Goal: Task Accomplishment & Management: Complete application form

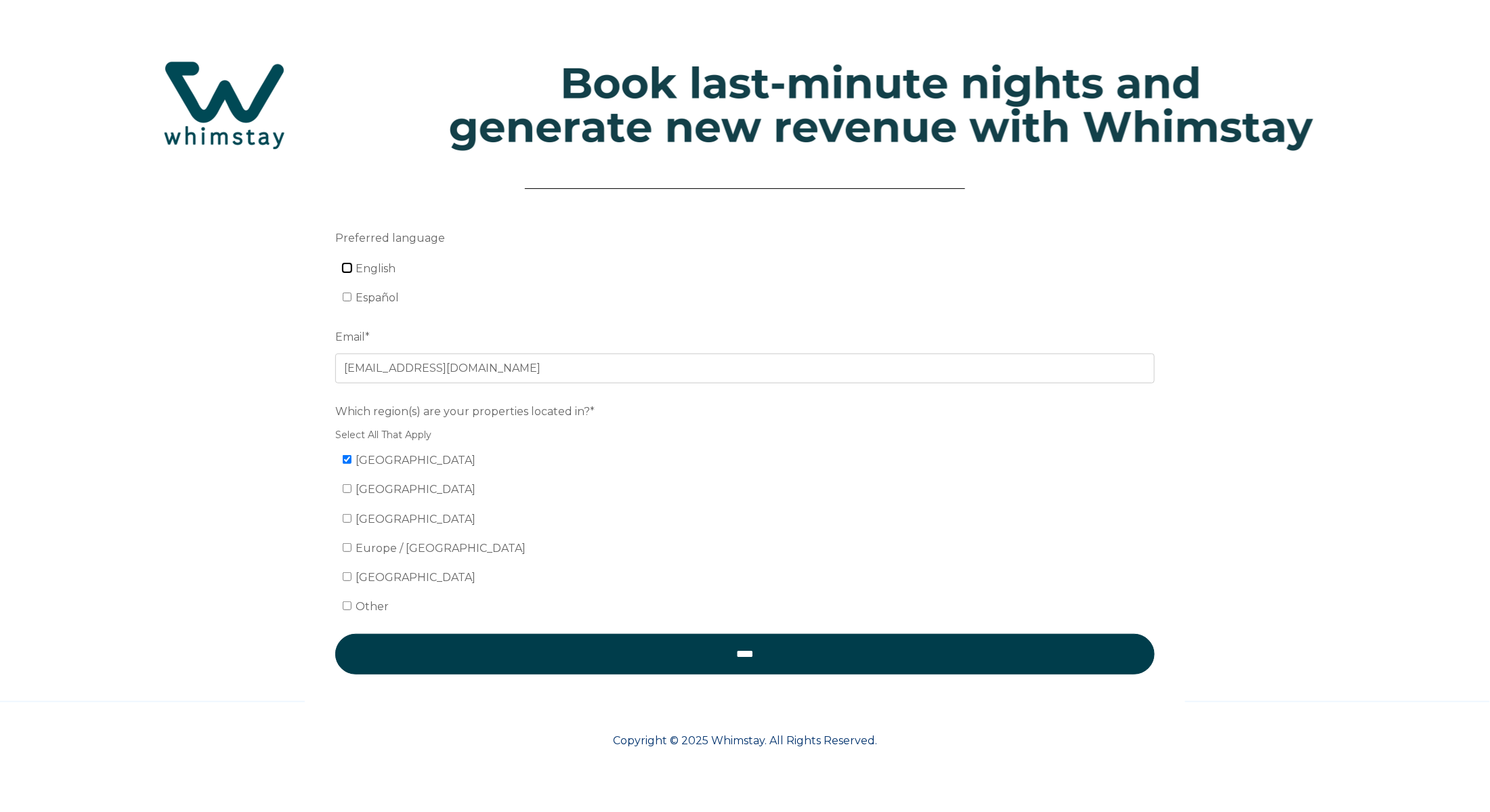
click at [349, 267] on input "English" at bounding box center [347, 267] width 9 height 9
checkbox input "true"
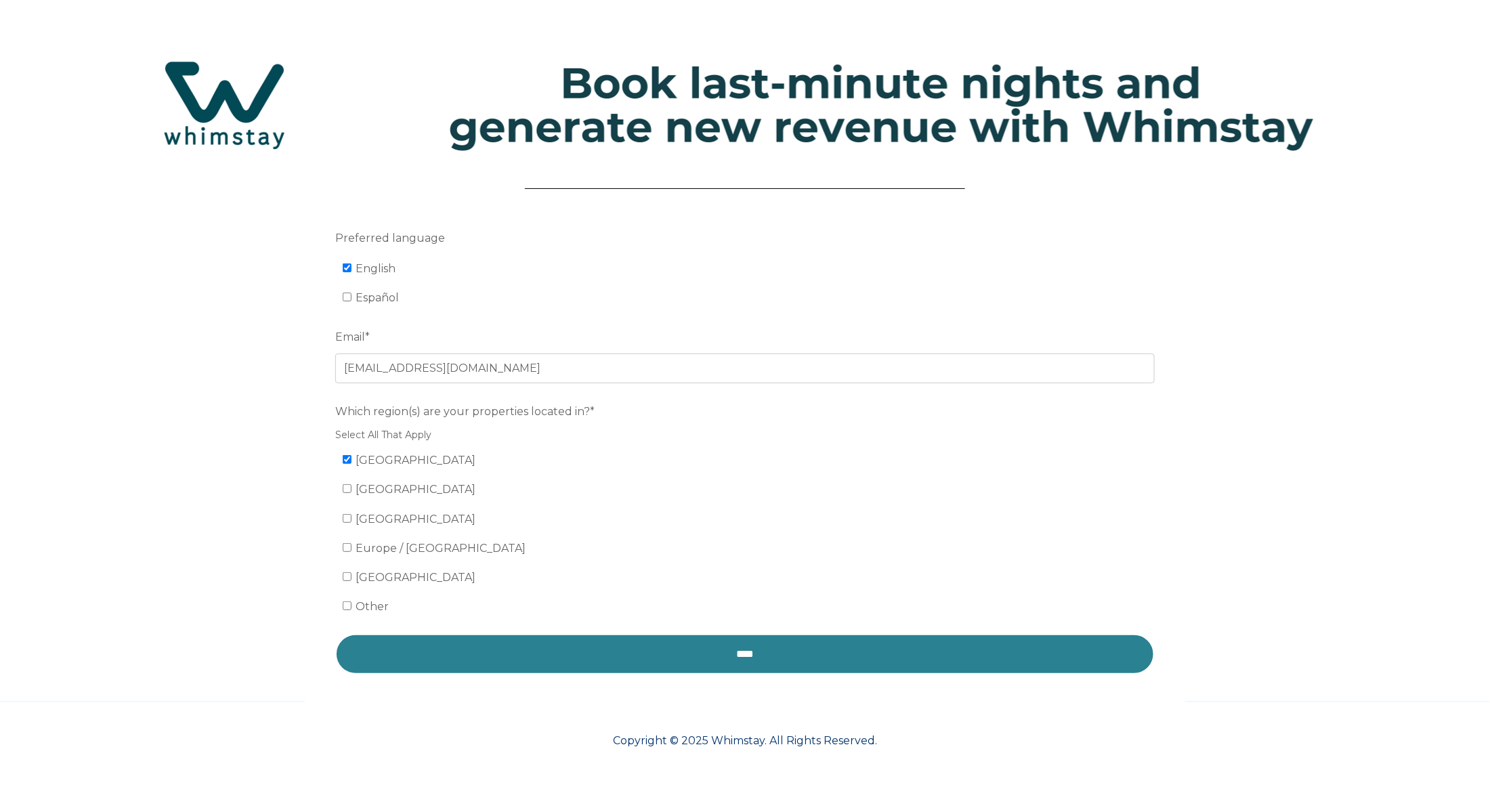
click at [750, 652] on input "****" at bounding box center [745, 653] width 820 height 41
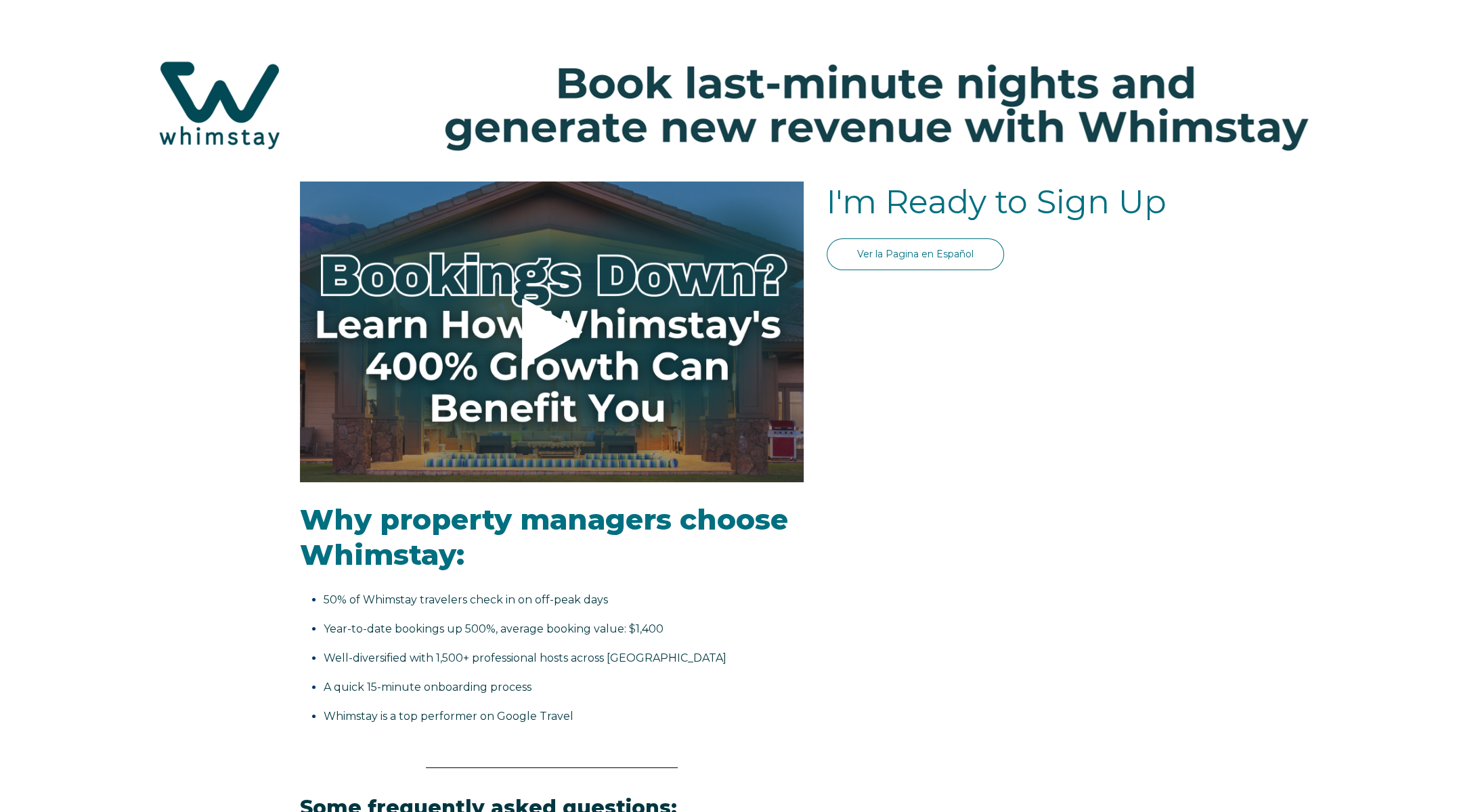
select select "US"
select select "Standard"
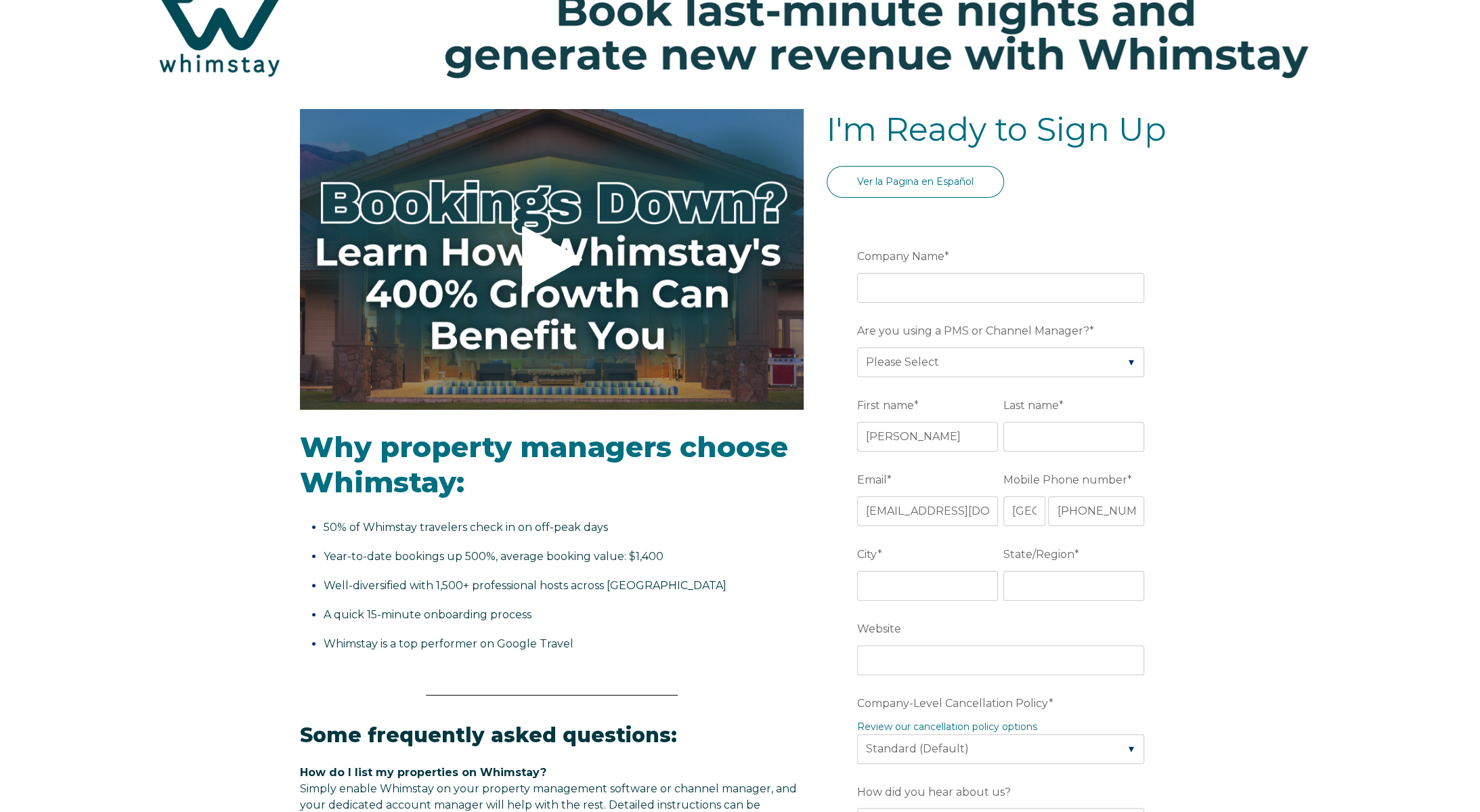
scroll to position [67, 0]
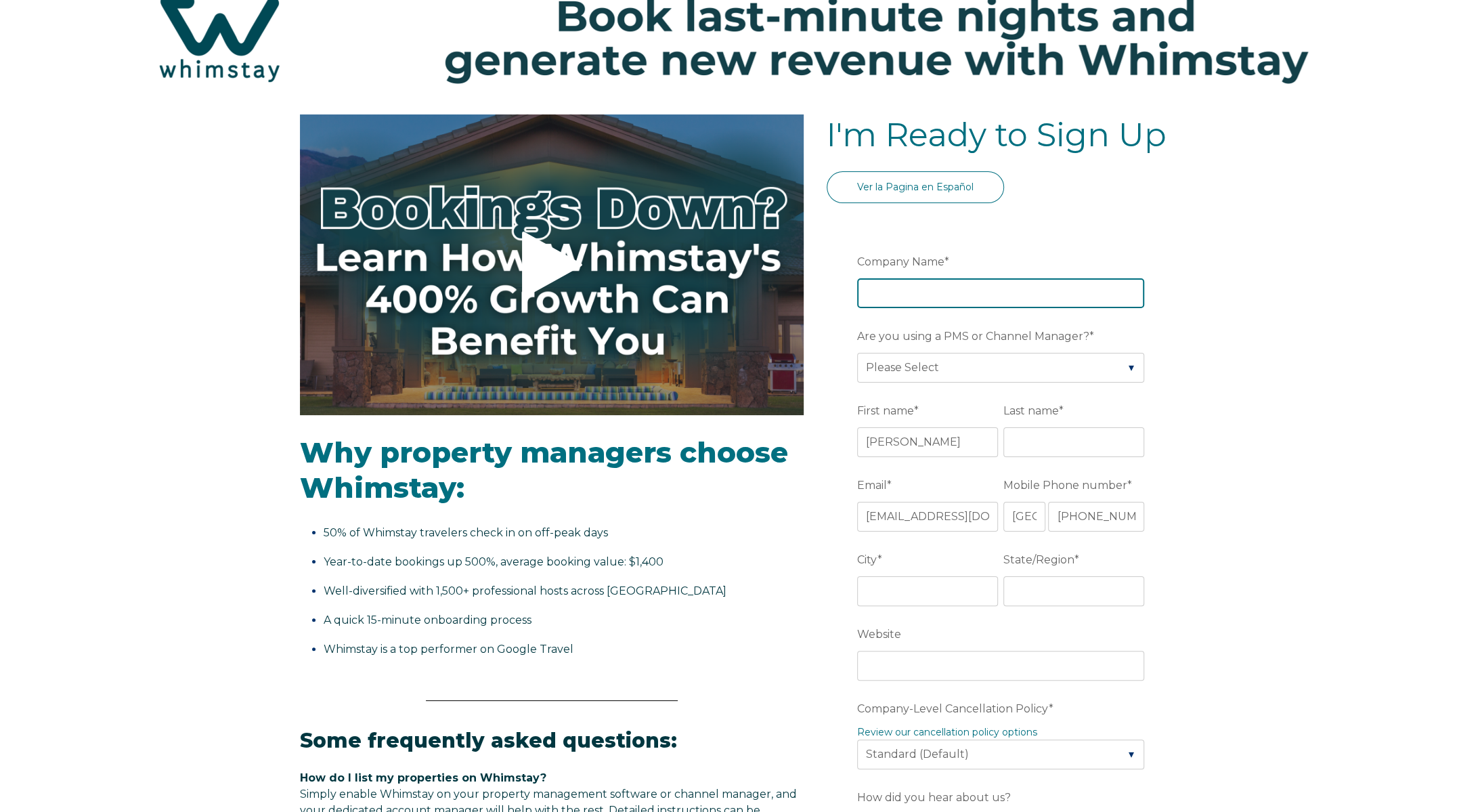
click at [881, 293] on input "Company Name *" at bounding box center [1000, 292] width 288 height 30
type input "JP enterprises of swfl"
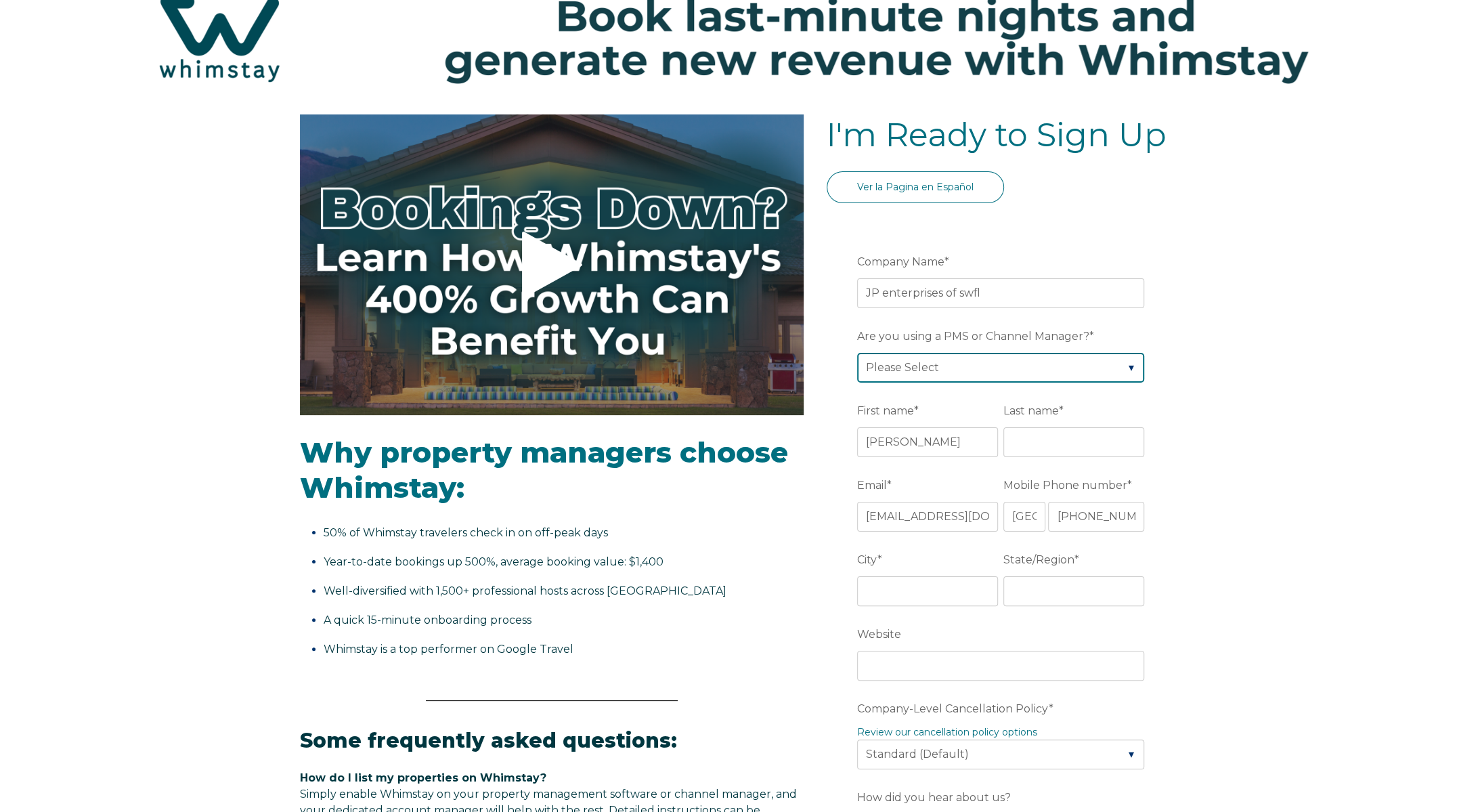
click at [918, 375] on select "Please Select Barefoot BookingPal Boost Brightside CiiRUS Escapia Guesty Hostaw…" at bounding box center [1000, 367] width 288 height 30
select select "Hostaway"
click at [857, 353] on select "Please Select Barefoot BookingPal Boost Brightside CiiRUS Escapia Guesty Hostaw…" at bounding box center [1000, 367] width 288 height 30
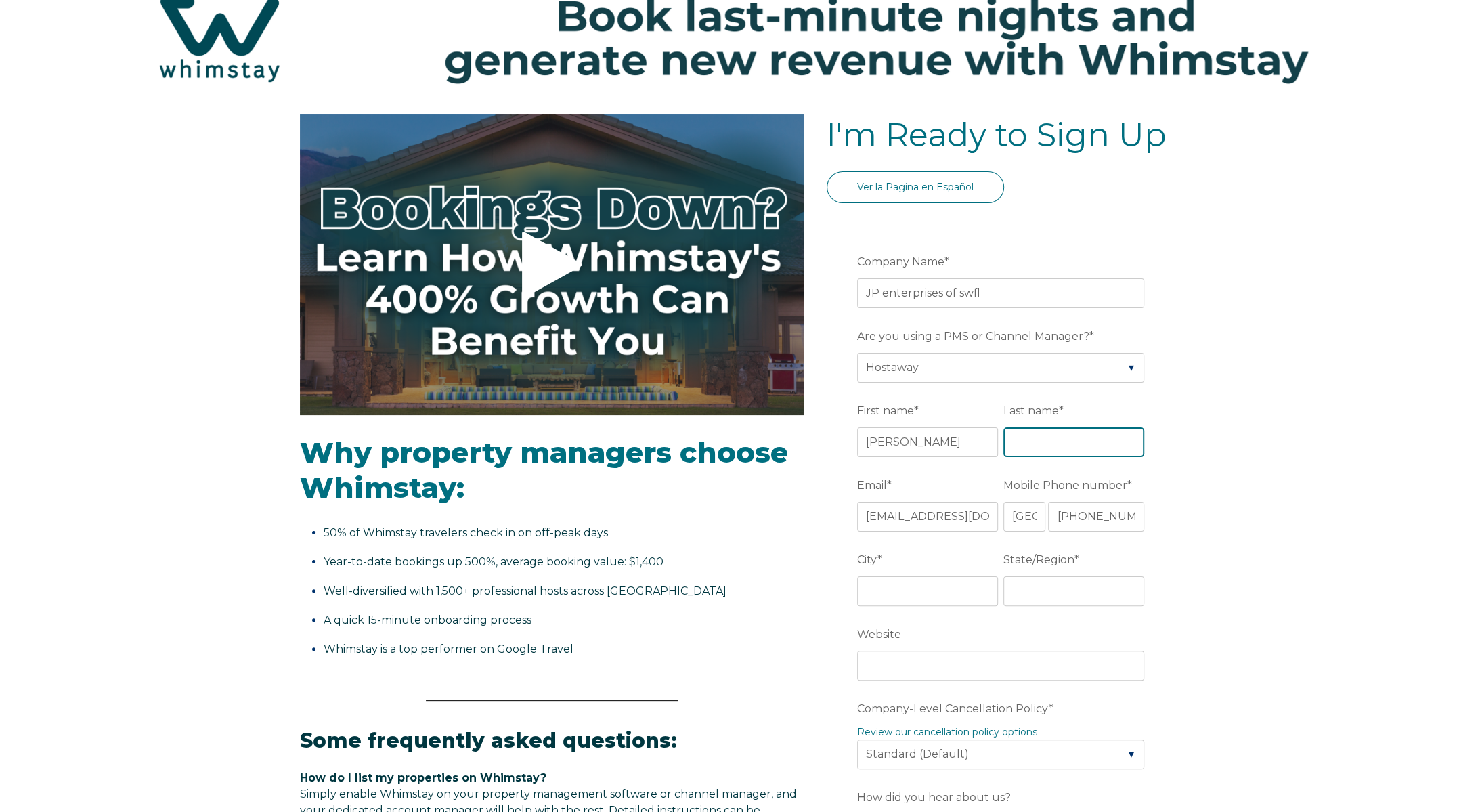
click at [1029, 444] on input "Last name *" at bounding box center [1073, 441] width 140 height 30
type input "[PERSON_NAME]"
click at [1227, 405] on div "Video player - SSOB Pitch Vid Thumbnail - Click to play video Why property mana…" at bounding box center [740, 759] width 1480 height 1290
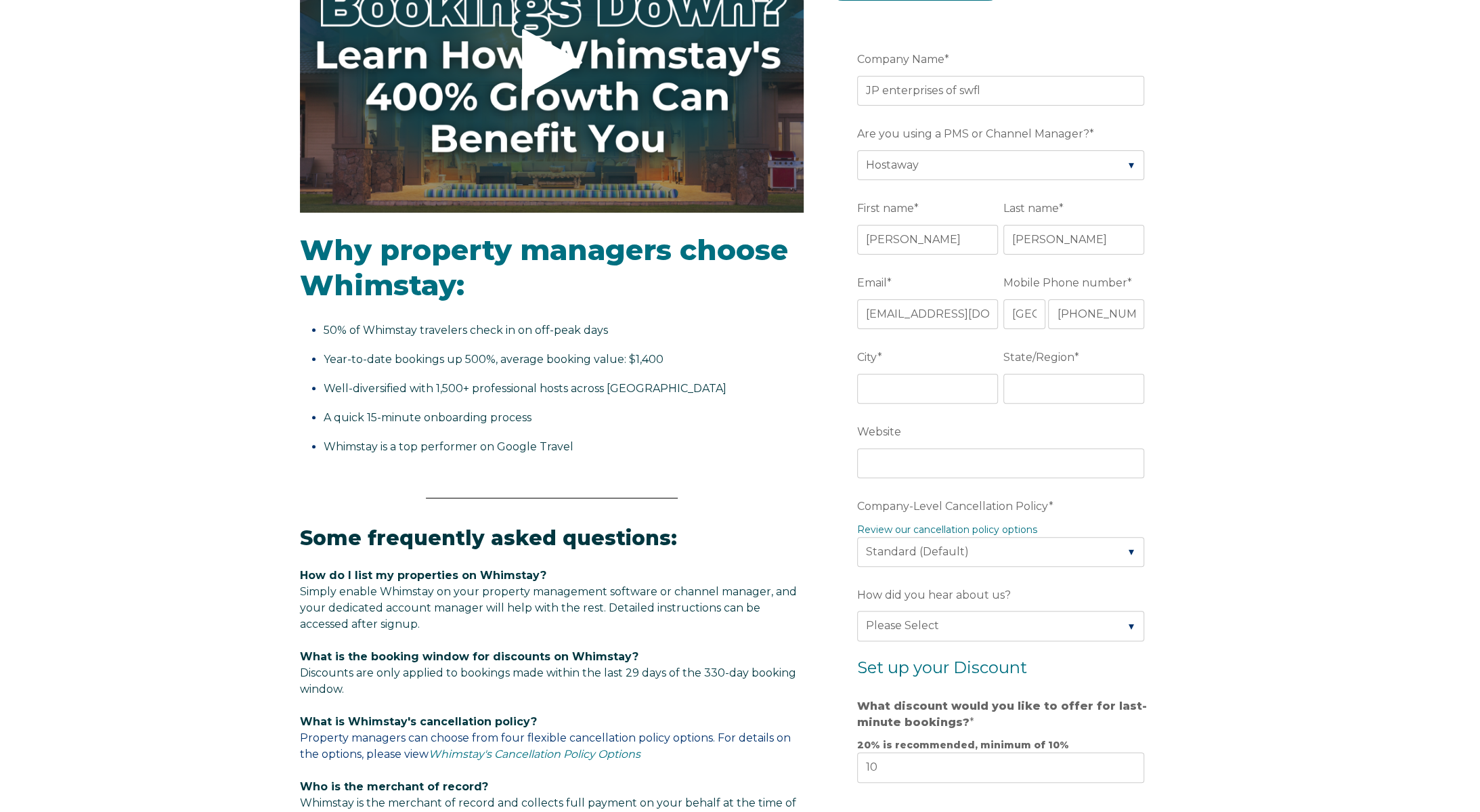
scroll to position [270, 0]
click at [912, 385] on input "City *" at bounding box center [927, 388] width 140 height 30
type input "cape coral"
type input "fl"
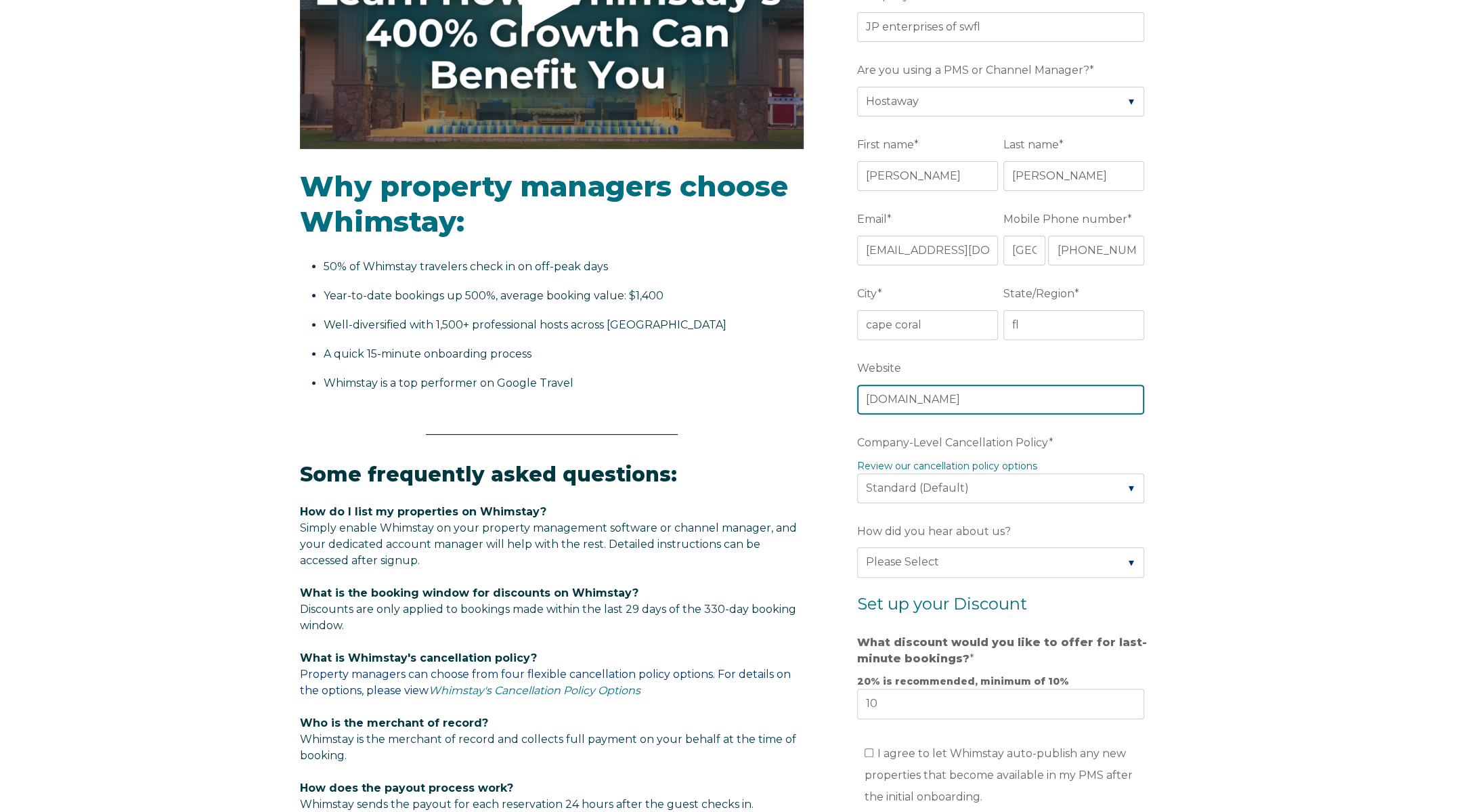
scroll to position [406, 0]
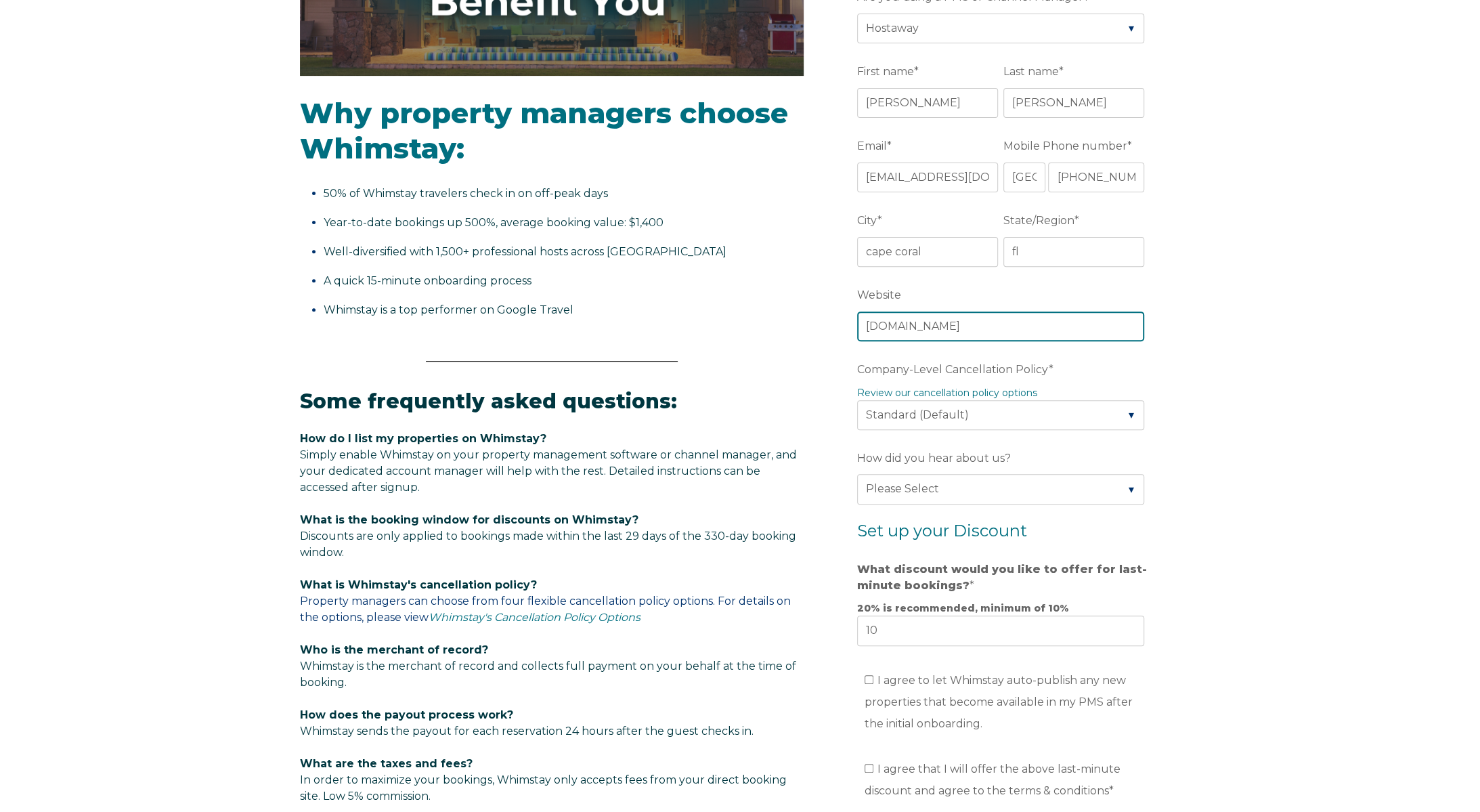
type input "[DOMAIN_NAME]"
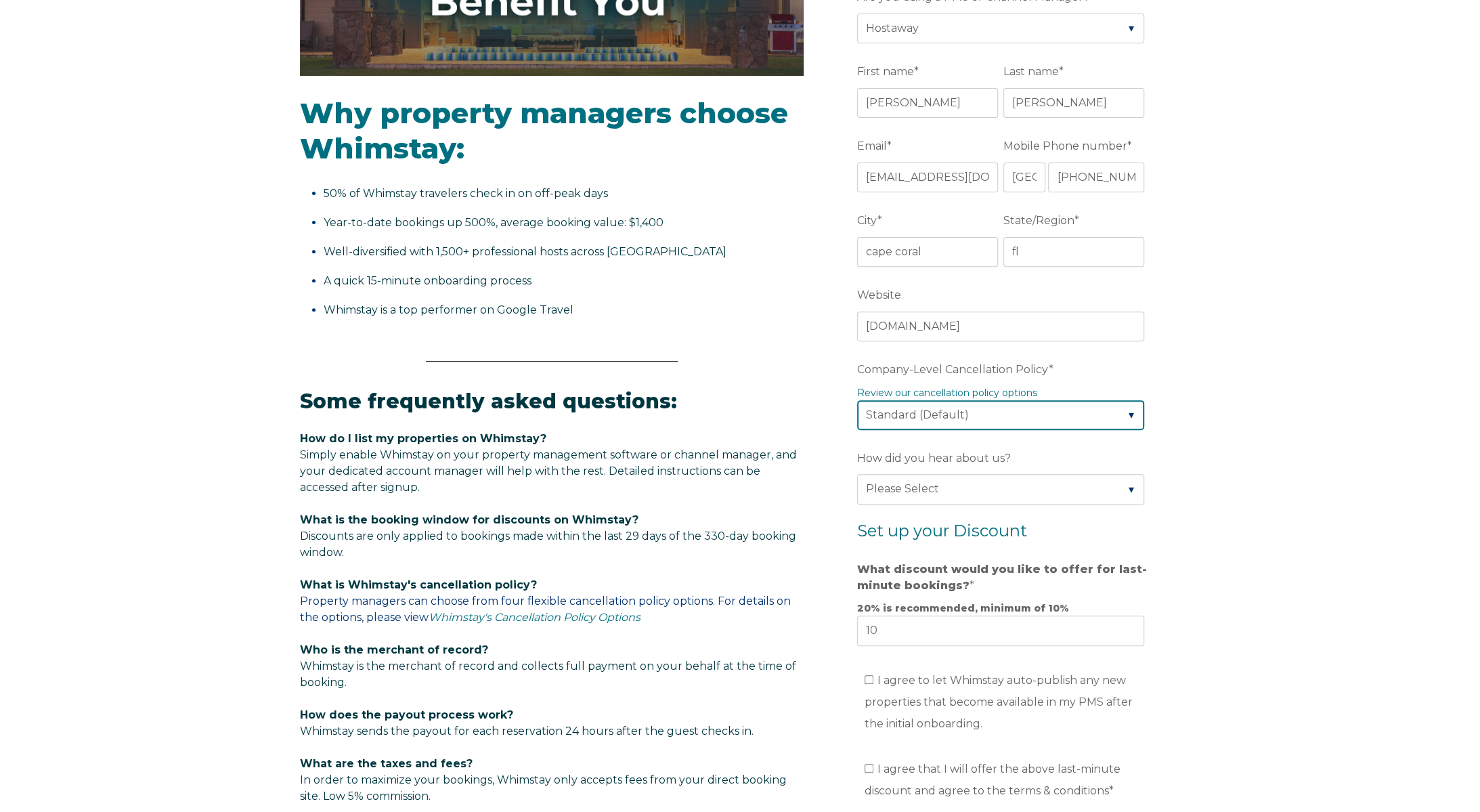
click at [983, 413] on select "Please Select Partial Standard (Default) Moderate Strict" at bounding box center [1000, 415] width 288 height 30
select select "Strict"
click at [857, 400] on select "Please Select Partial Standard (Default) Moderate Strict" at bounding box center [1000, 415] width 288 height 30
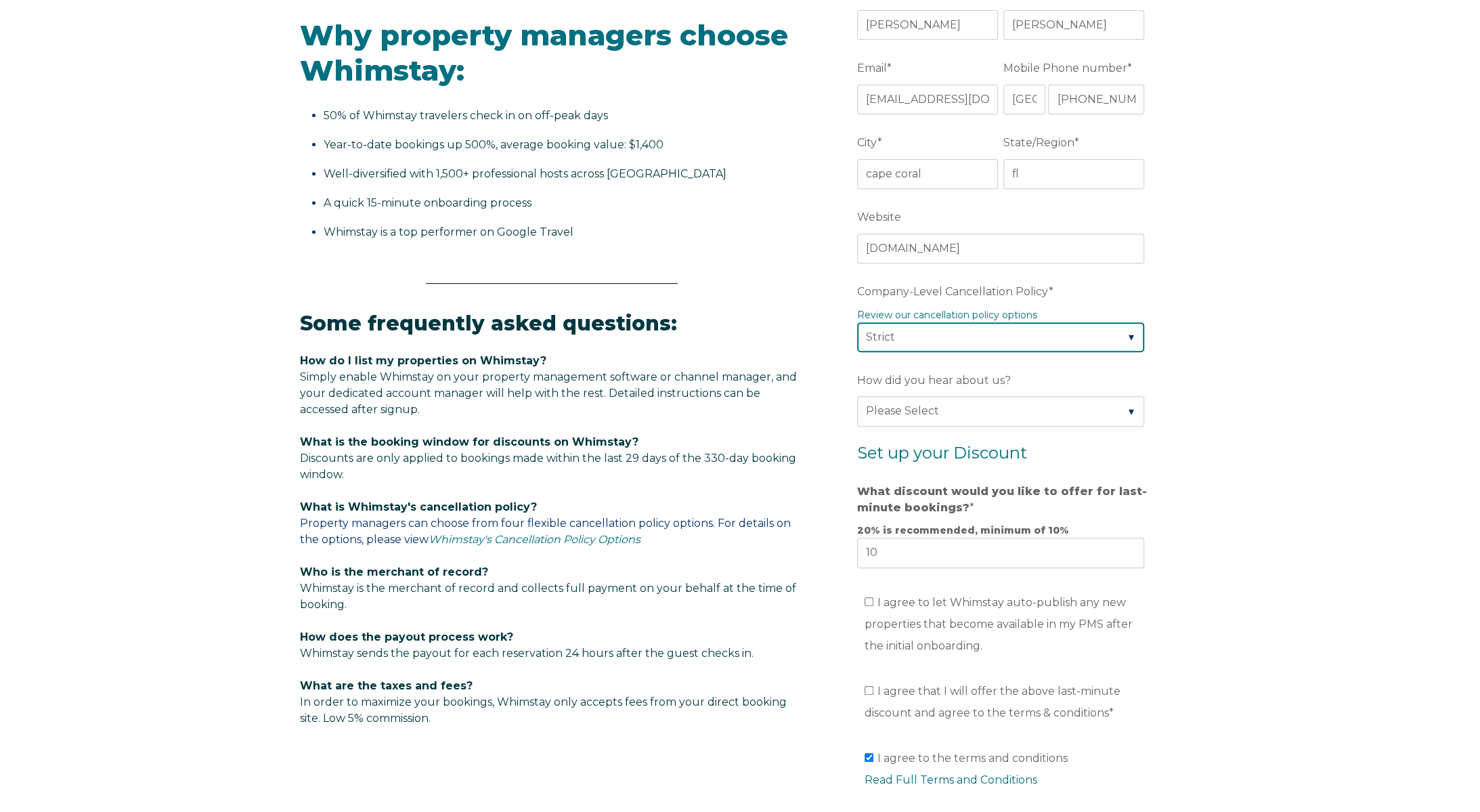
scroll to position [541, 0]
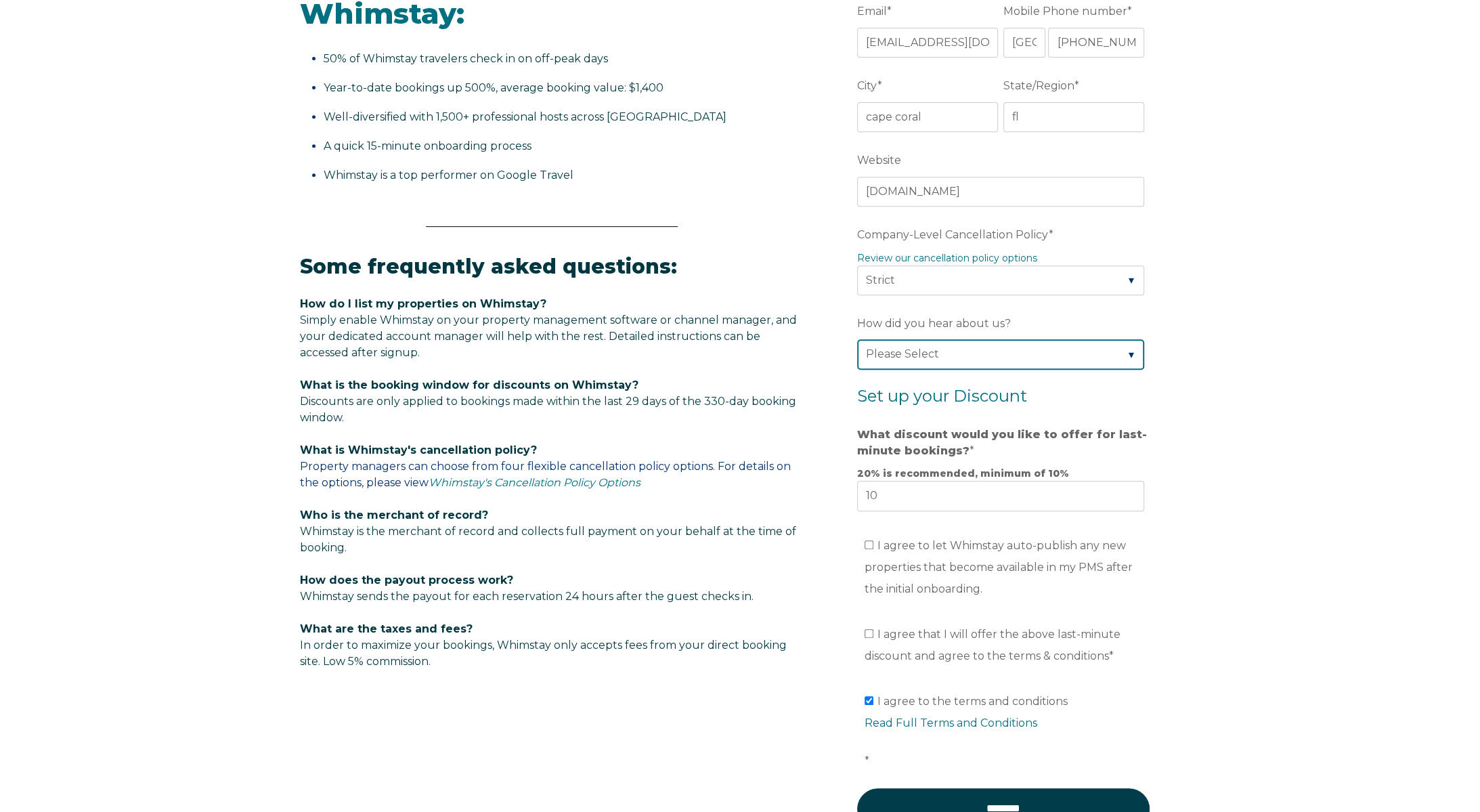
click at [973, 347] on select "Please Select Found Whimstay through a Google search Spoke to a Whimstay salesp…" at bounding box center [1000, 353] width 288 height 30
select select "Social Media"
click at [857, 339] on select "Please Select Found Whimstay through a Google search Spoke to a Whimstay salesp…" at bounding box center [1000, 353] width 288 height 30
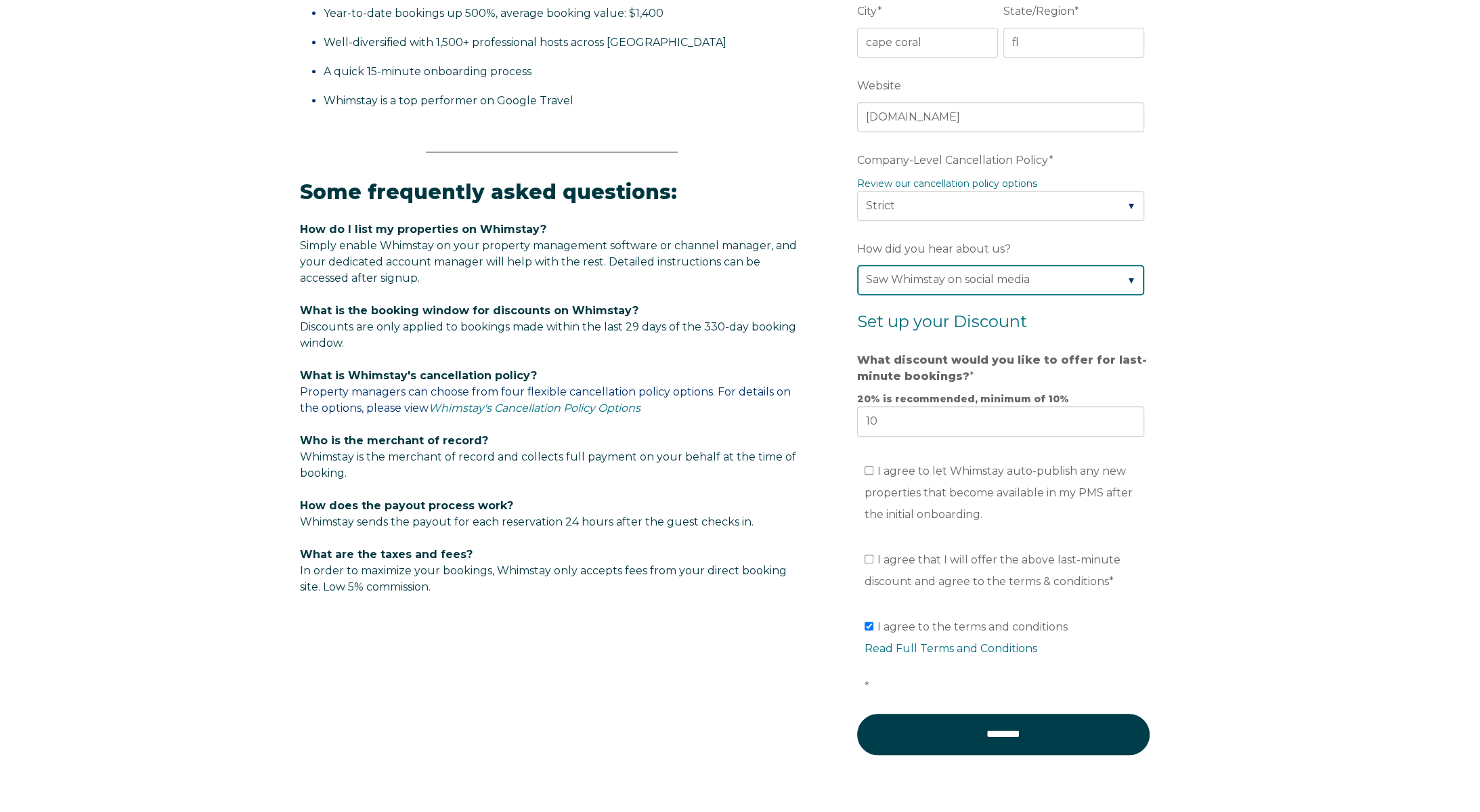
scroll to position [676, 0]
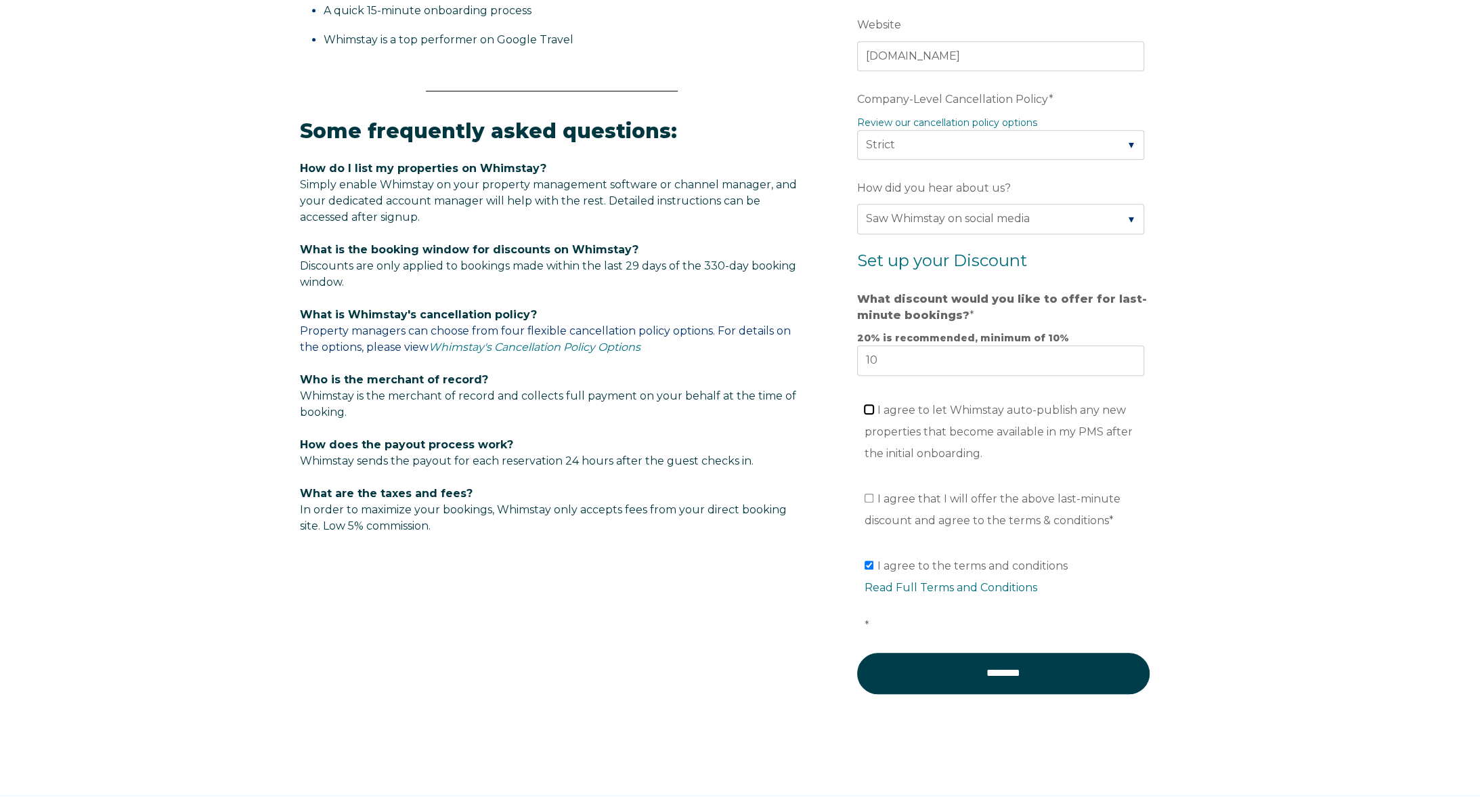
click at [867, 405] on input "I agree to let Whimstay auto-publish any new properties that become available i…" at bounding box center [869, 409] width 9 height 9
checkbox input "true"
click at [871, 494] on input "I agree that I will offer the above last-minute discount and agree to the terms…" at bounding box center [869, 498] width 9 height 9
checkbox input "true"
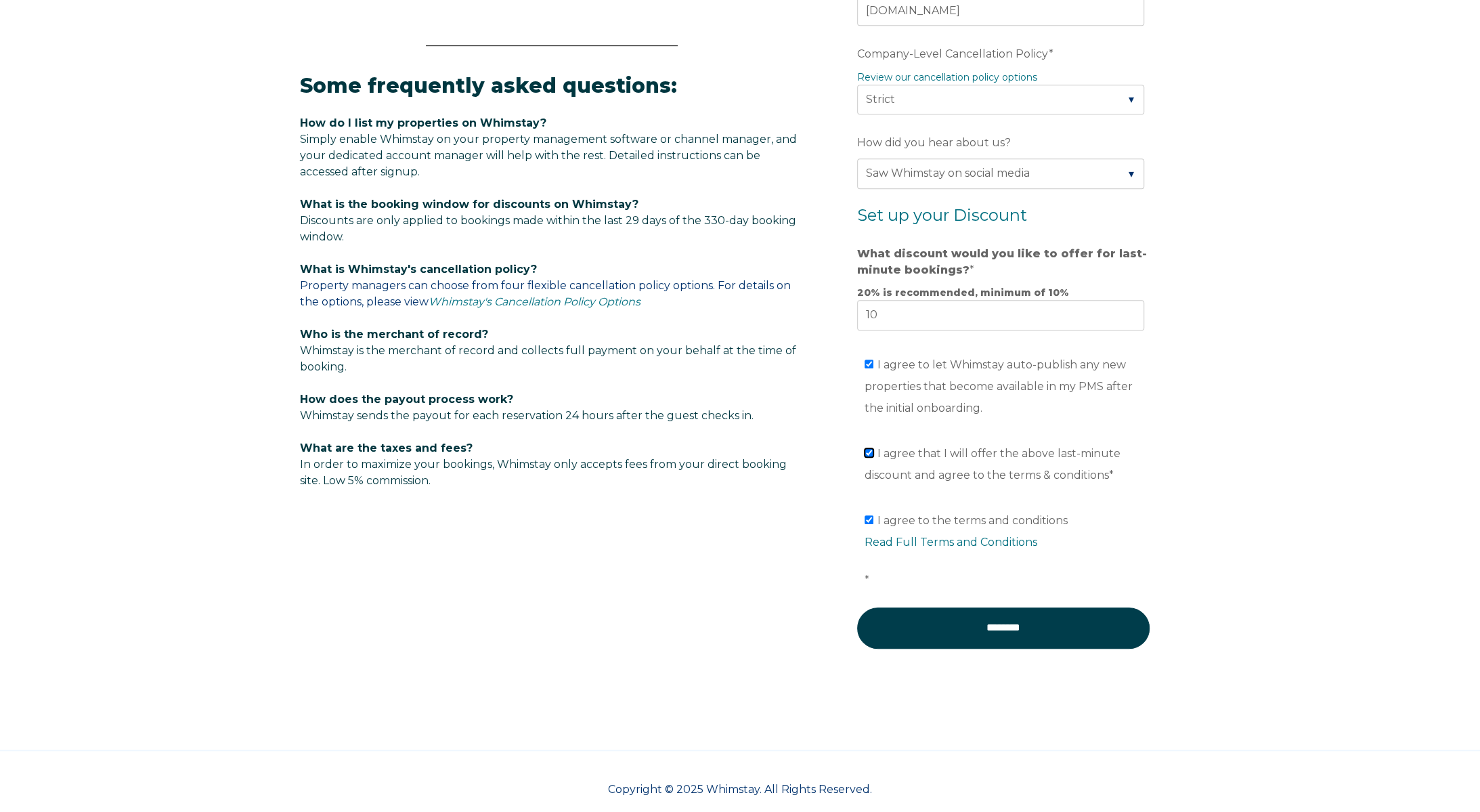
scroll to position [733, 0]
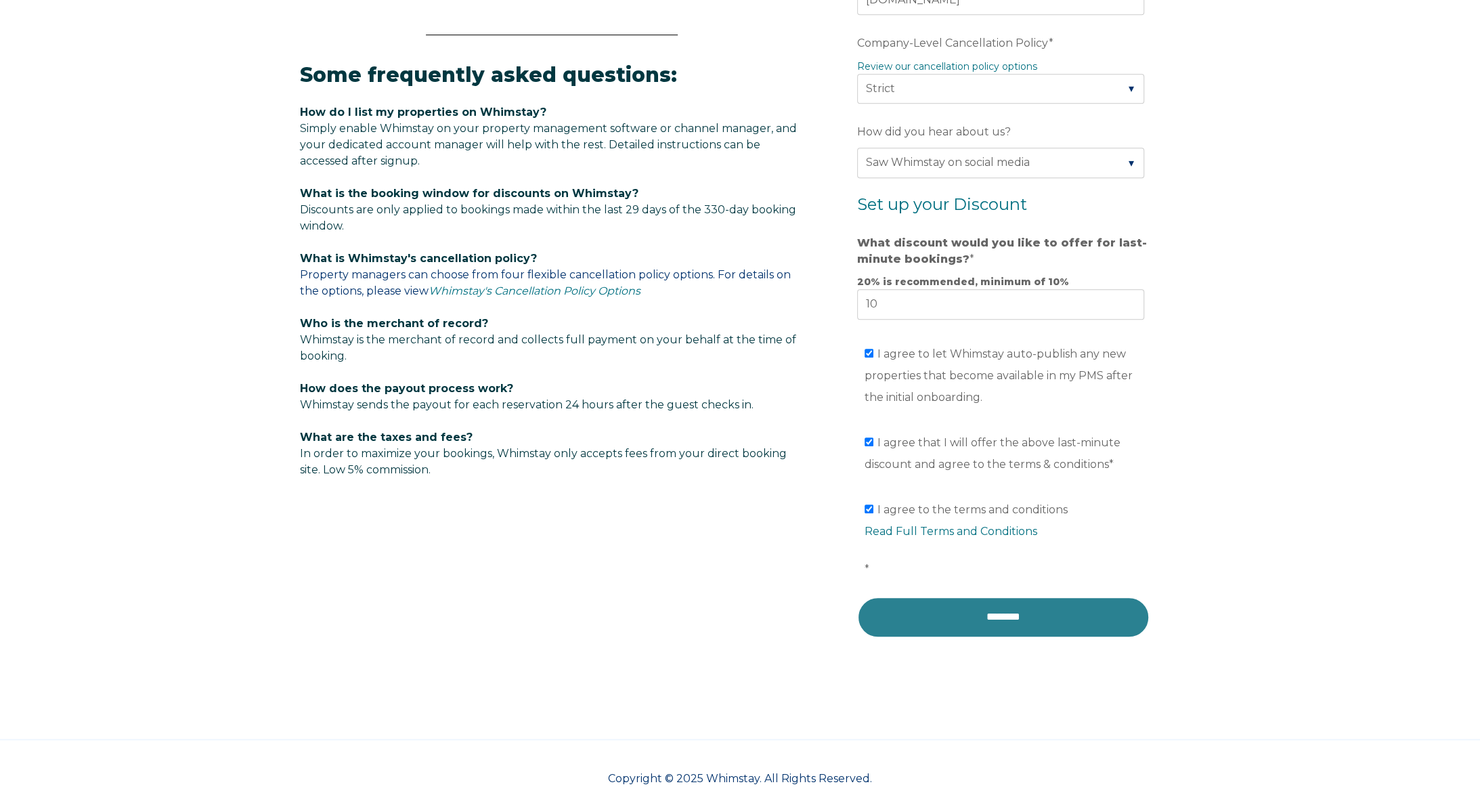
click at [987, 605] on input "********" at bounding box center [1003, 616] width 292 height 41
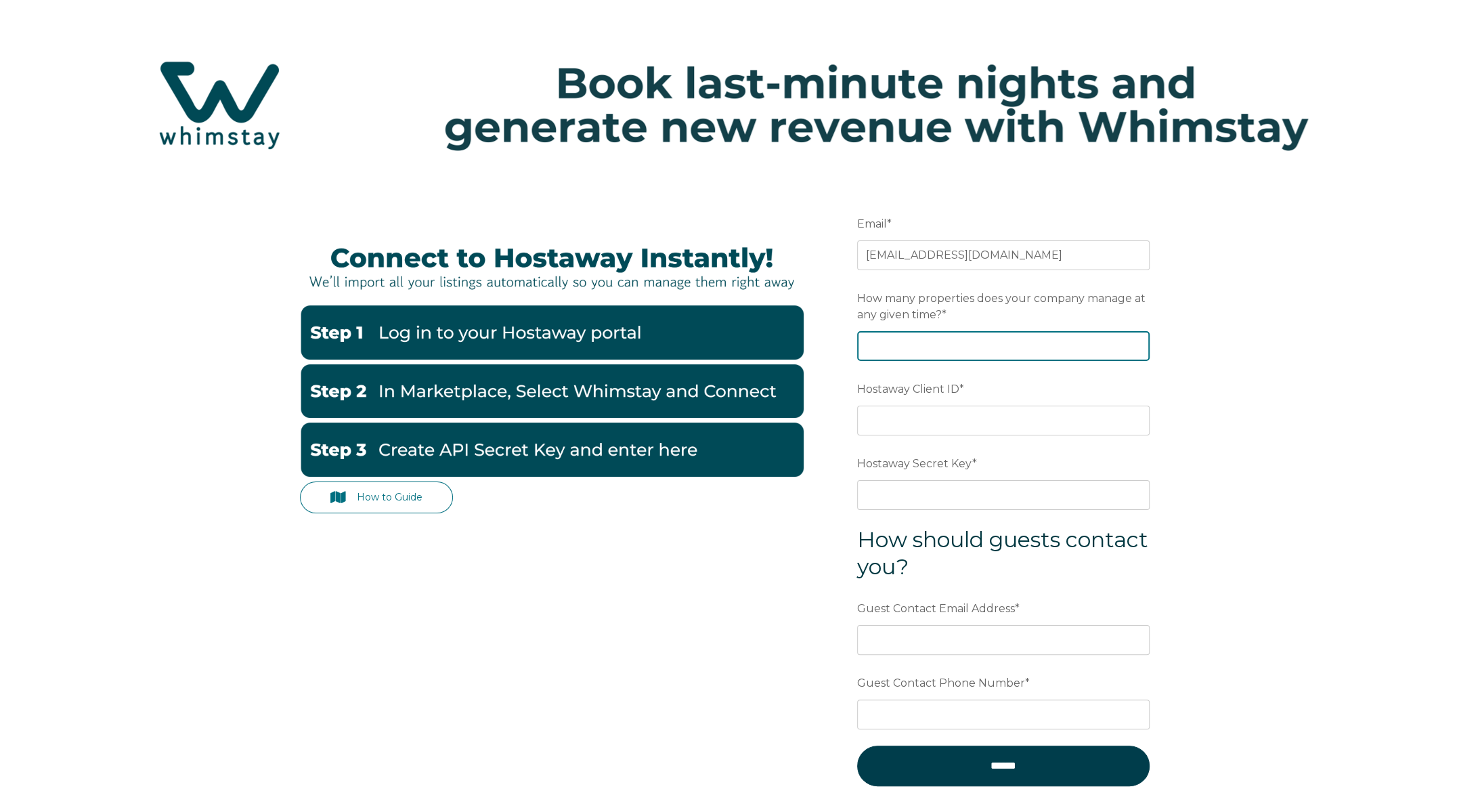
click at [894, 343] on input "How many properties does your company manage at any given time? *" at bounding box center [1003, 346] width 292 height 30
click at [1104, 348] on input "How many properties does your company manage at any given time? *" at bounding box center [1003, 346] width 292 height 30
click at [1175, 336] on form "Email * inof@seatuitvacay.com Preferred language SDR How many properties does y…" at bounding box center [1003, 507] width 354 height 652
click at [1137, 353] on input "How many properties does your company manage at any given time? *" at bounding box center [1003, 346] width 292 height 30
click at [857, 331] on div at bounding box center [857, 331] width 0 height 0
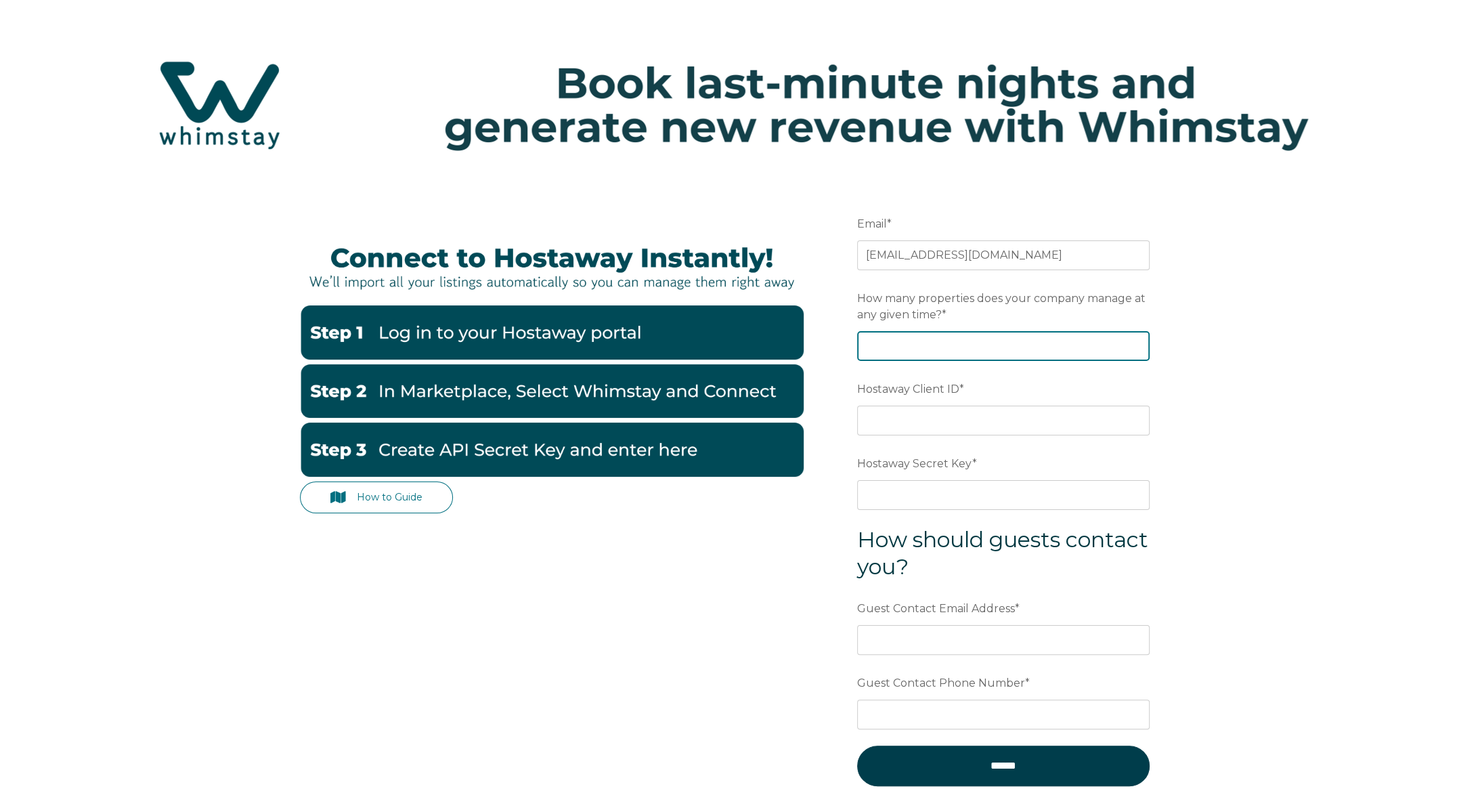
click at [1020, 345] on input "How many properties does your company manage at any given time? *" at bounding box center [1003, 346] width 292 height 30
click at [1229, 349] on div "How to Guide Email * inof@seatuitvacay.com Preferred language SDR How many prop…" at bounding box center [740, 534] width 1480 height 706
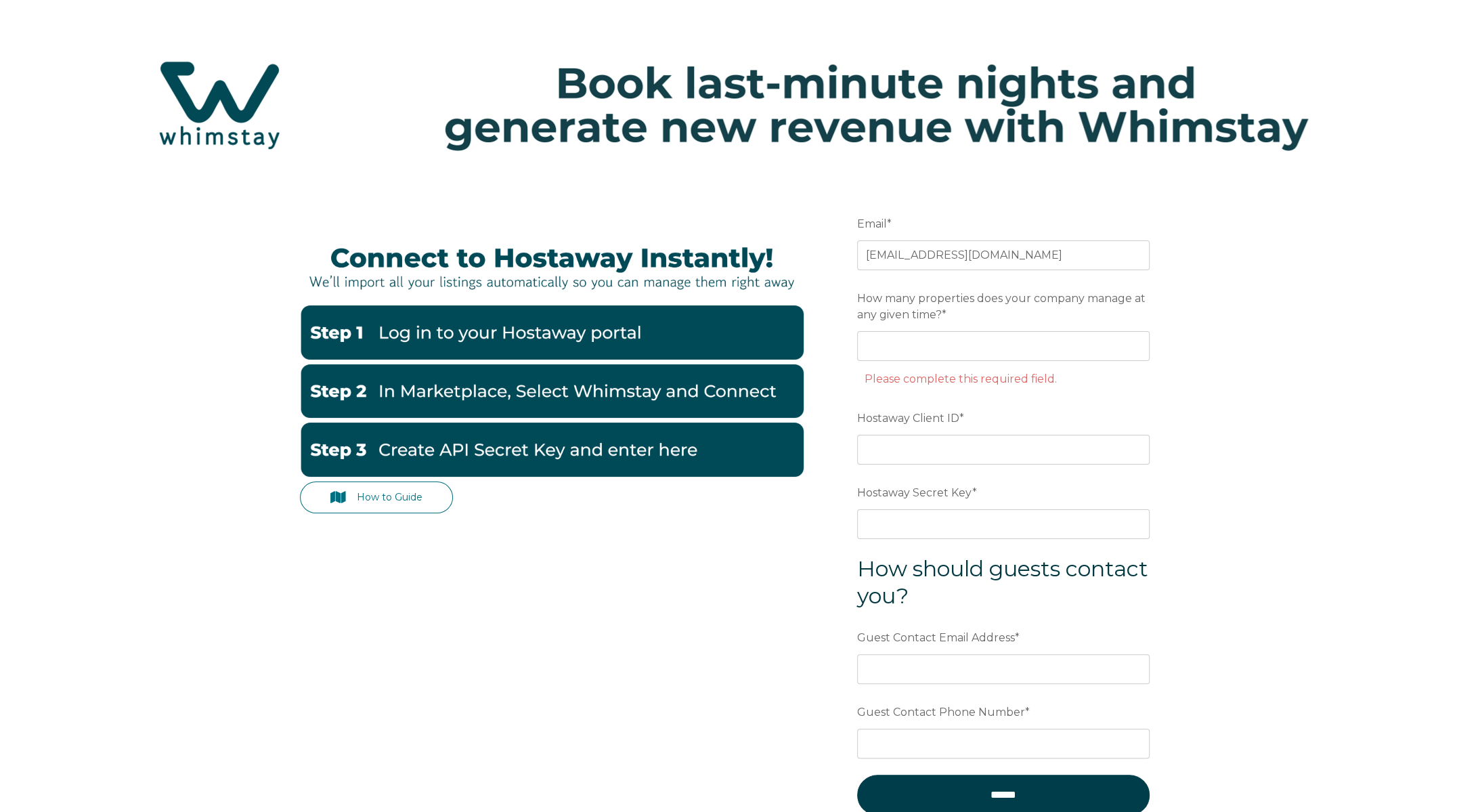
drag, startPoint x: 1292, startPoint y: 485, endPoint x: 1295, endPoint y: 496, distance: 11.4
click at [1295, 496] on div "How to Guide Email * inof@seatuitvacay.com Preferred language SDR How many prop…" at bounding box center [740, 548] width 1480 height 735
click at [977, 448] on input "Hostaway Client ID *" at bounding box center [1003, 449] width 292 height 30
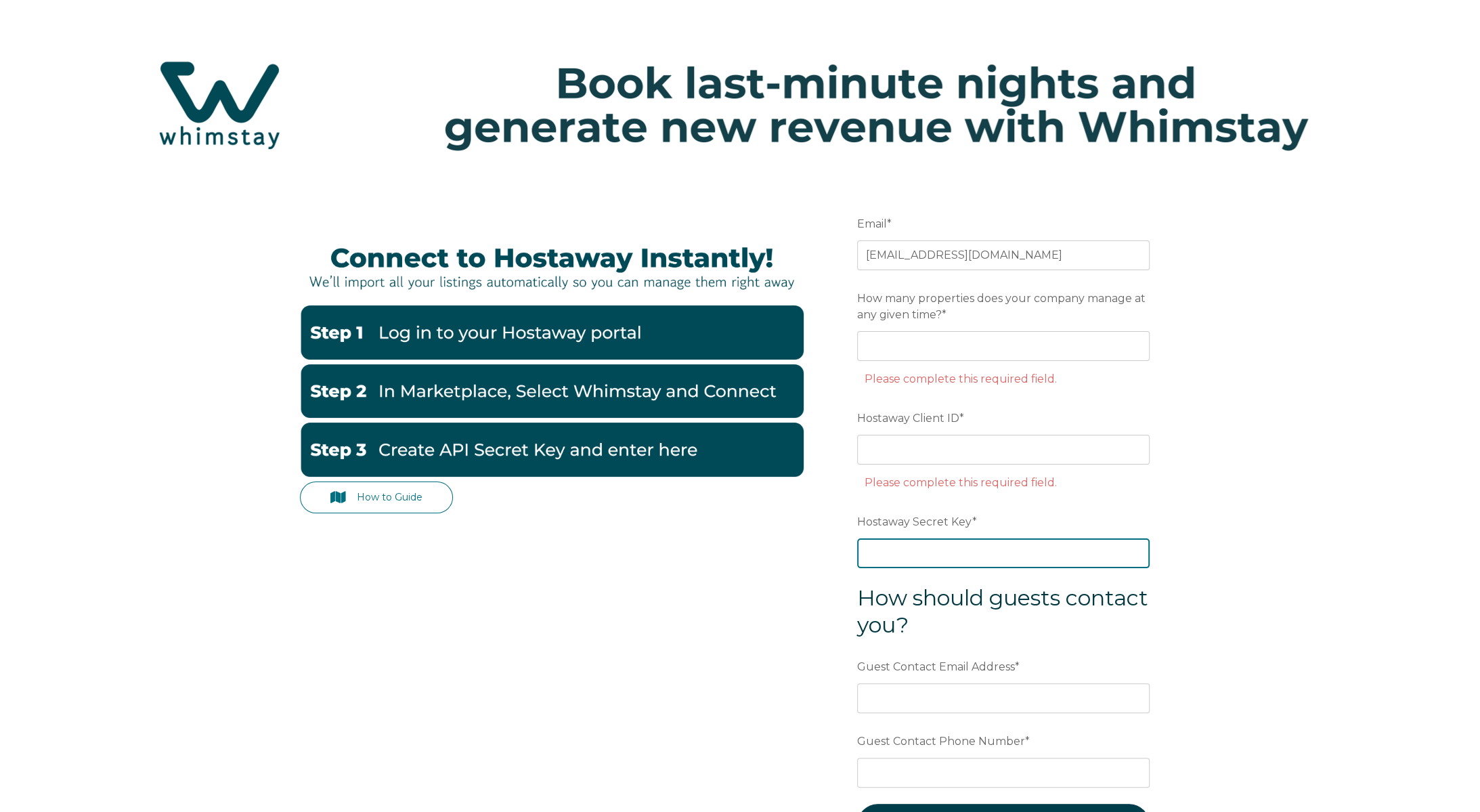
drag, startPoint x: 953, startPoint y: 520, endPoint x: 927, endPoint y: 553, distance: 42.0
paste input "API key:491a****7c4b"
type input "API key:491a****7c4b"
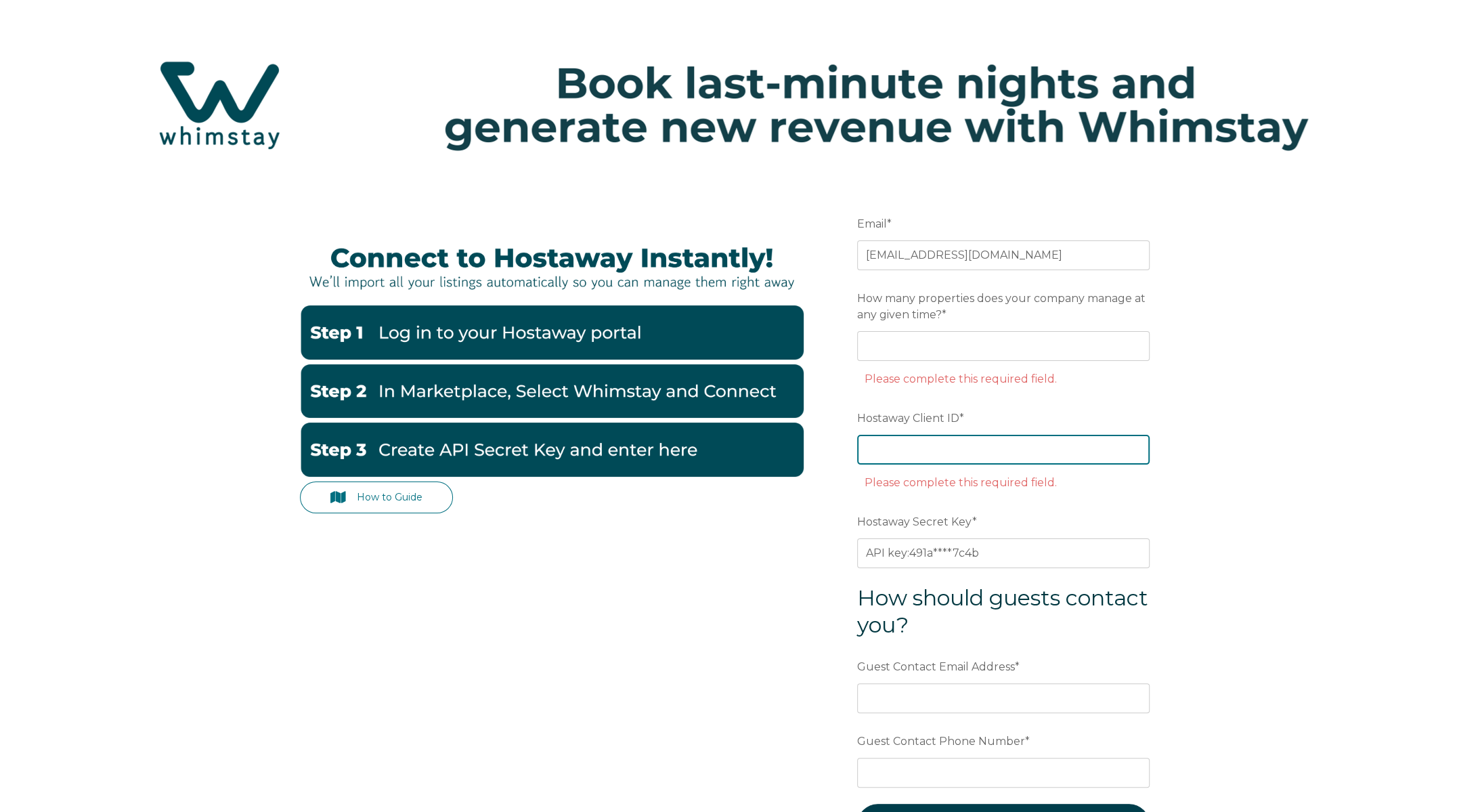
click at [933, 439] on input "Hostaway Client ID *" at bounding box center [1003, 449] width 292 height 30
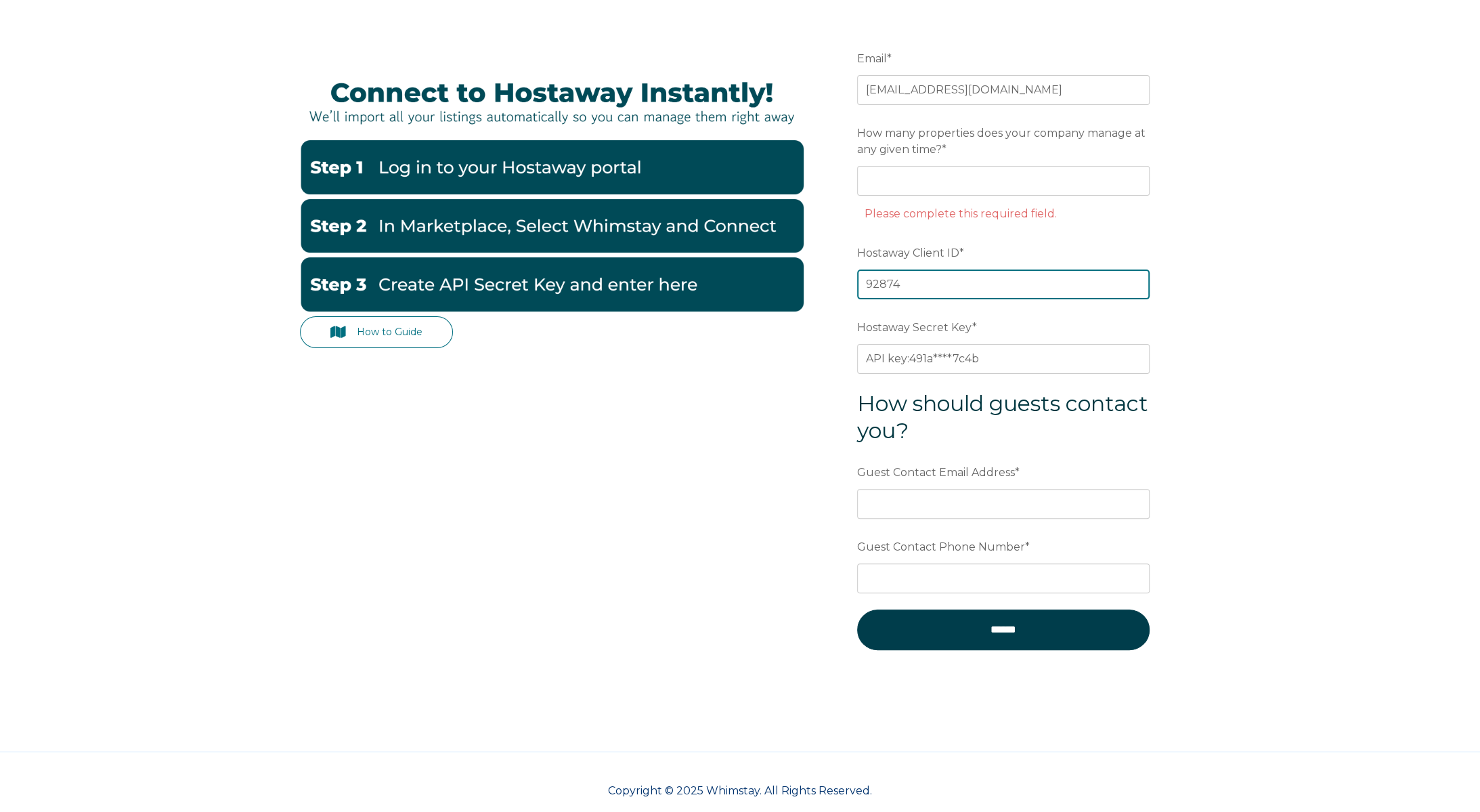
scroll to position [181, 0]
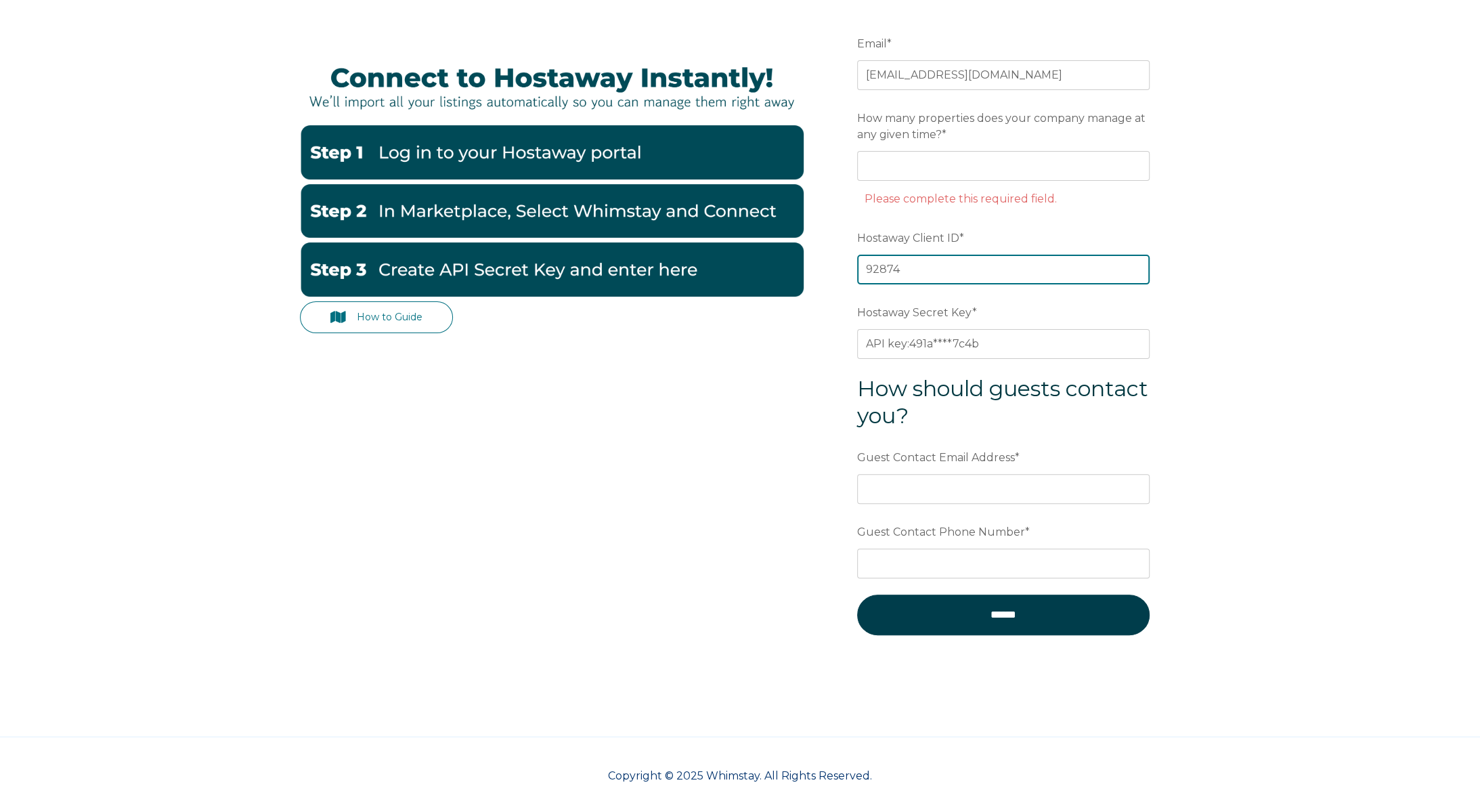
type input "92874"
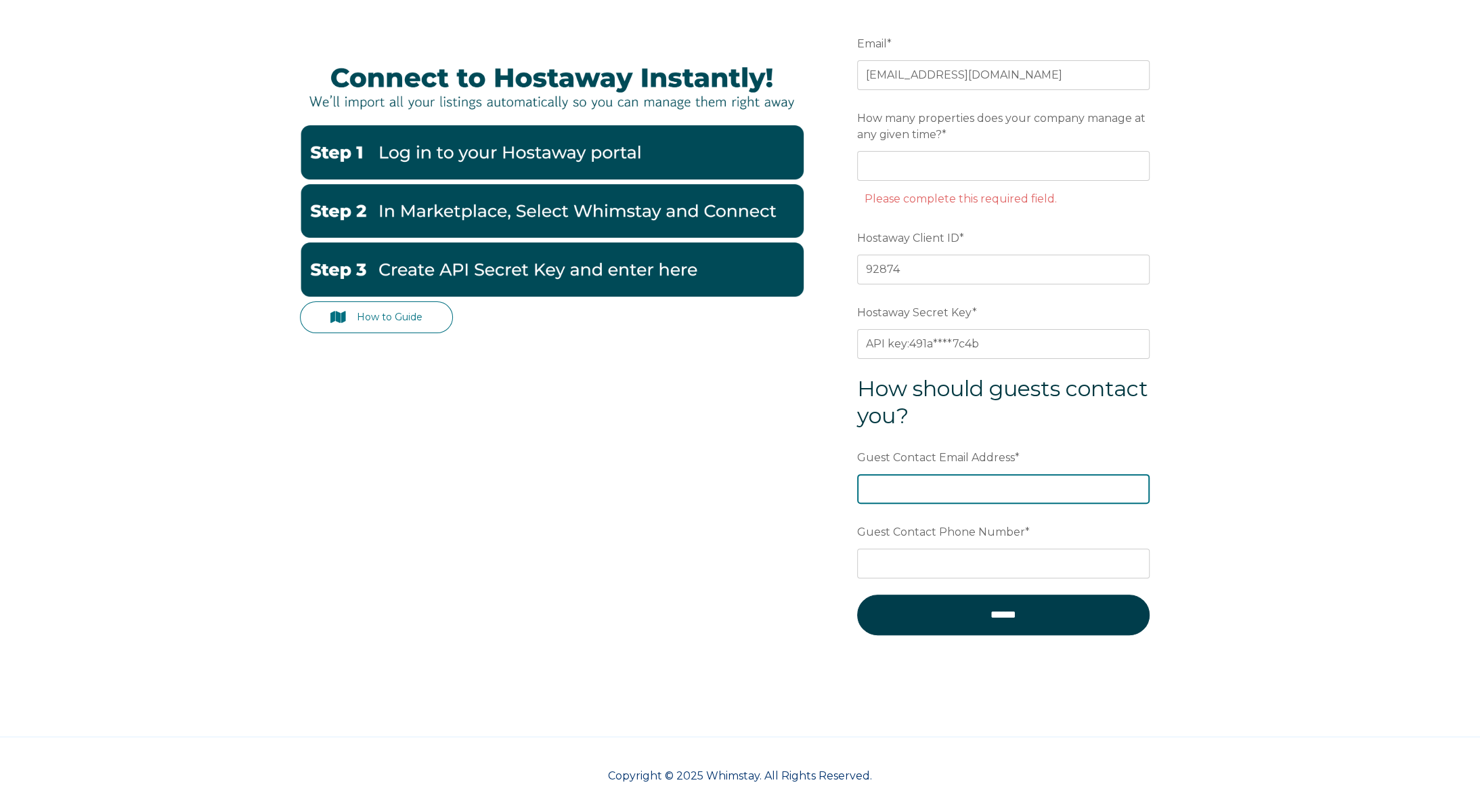
click at [904, 491] on input "Guest Contact Email Address *" at bounding box center [1003, 488] width 292 height 30
type input "info@seatuitvacay.com"
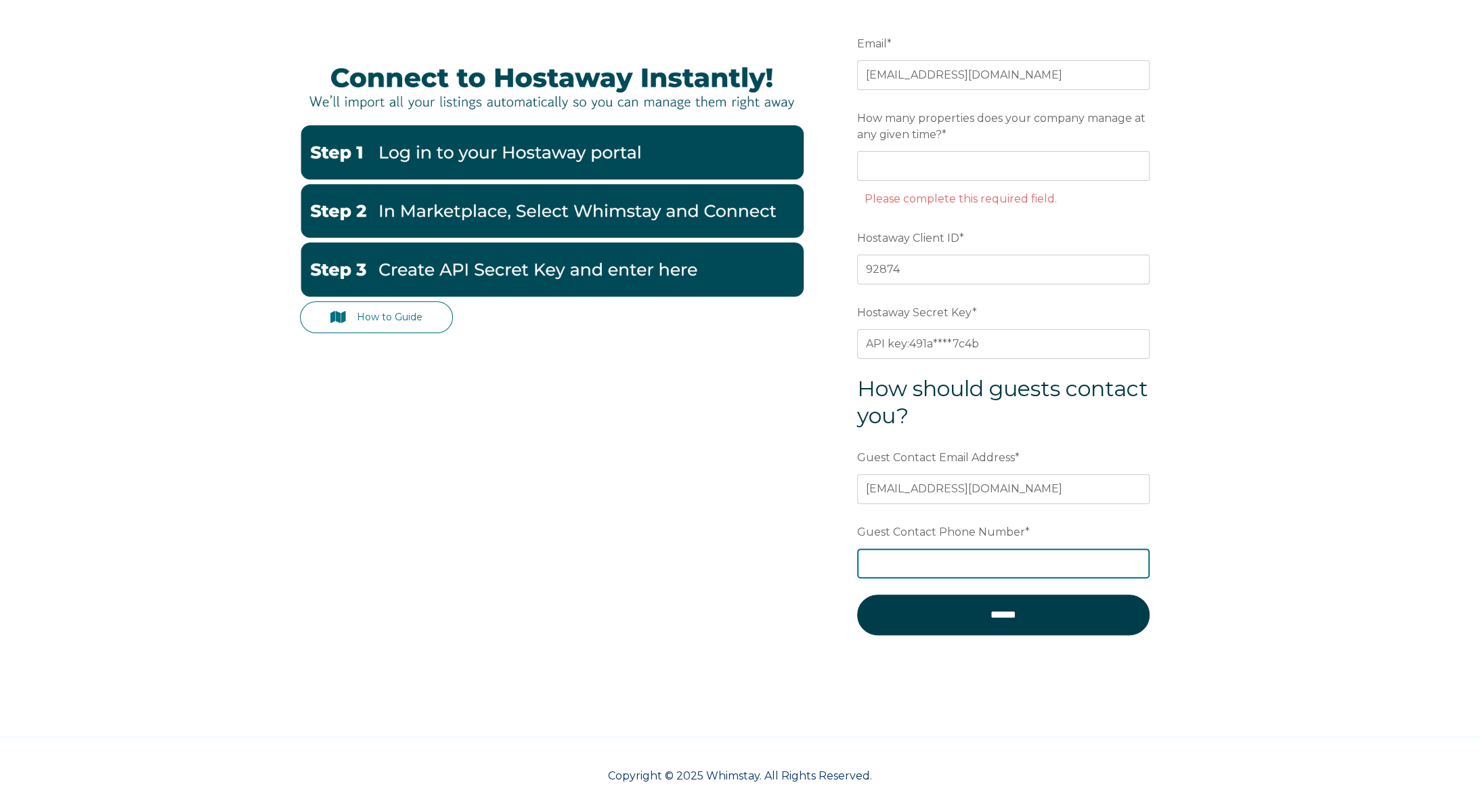
click at [918, 562] on input "Guest Contact Phone Number *" at bounding box center [1003, 563] width 292 height 30
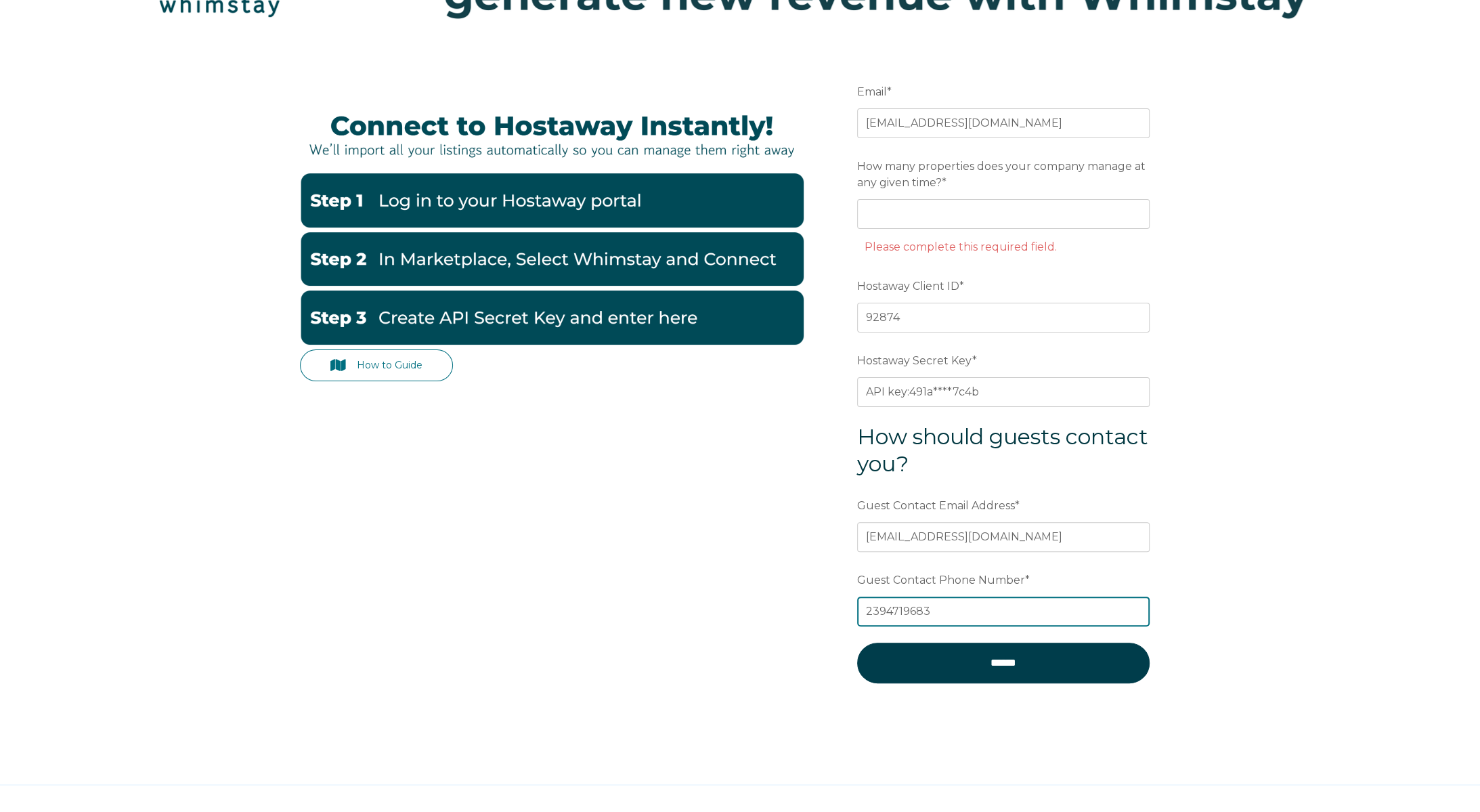
scroll to position [113, 0]
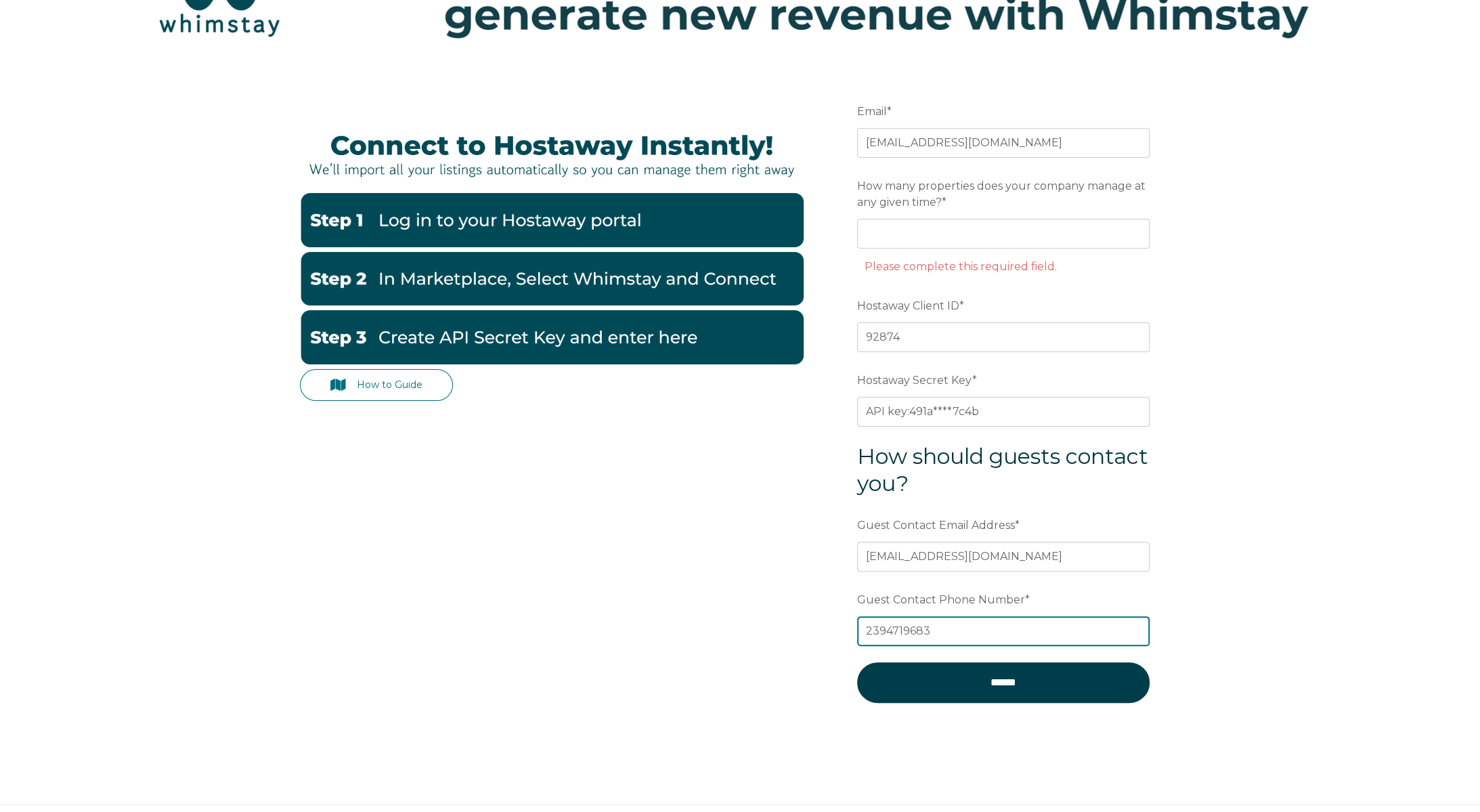
type input "2394719683"
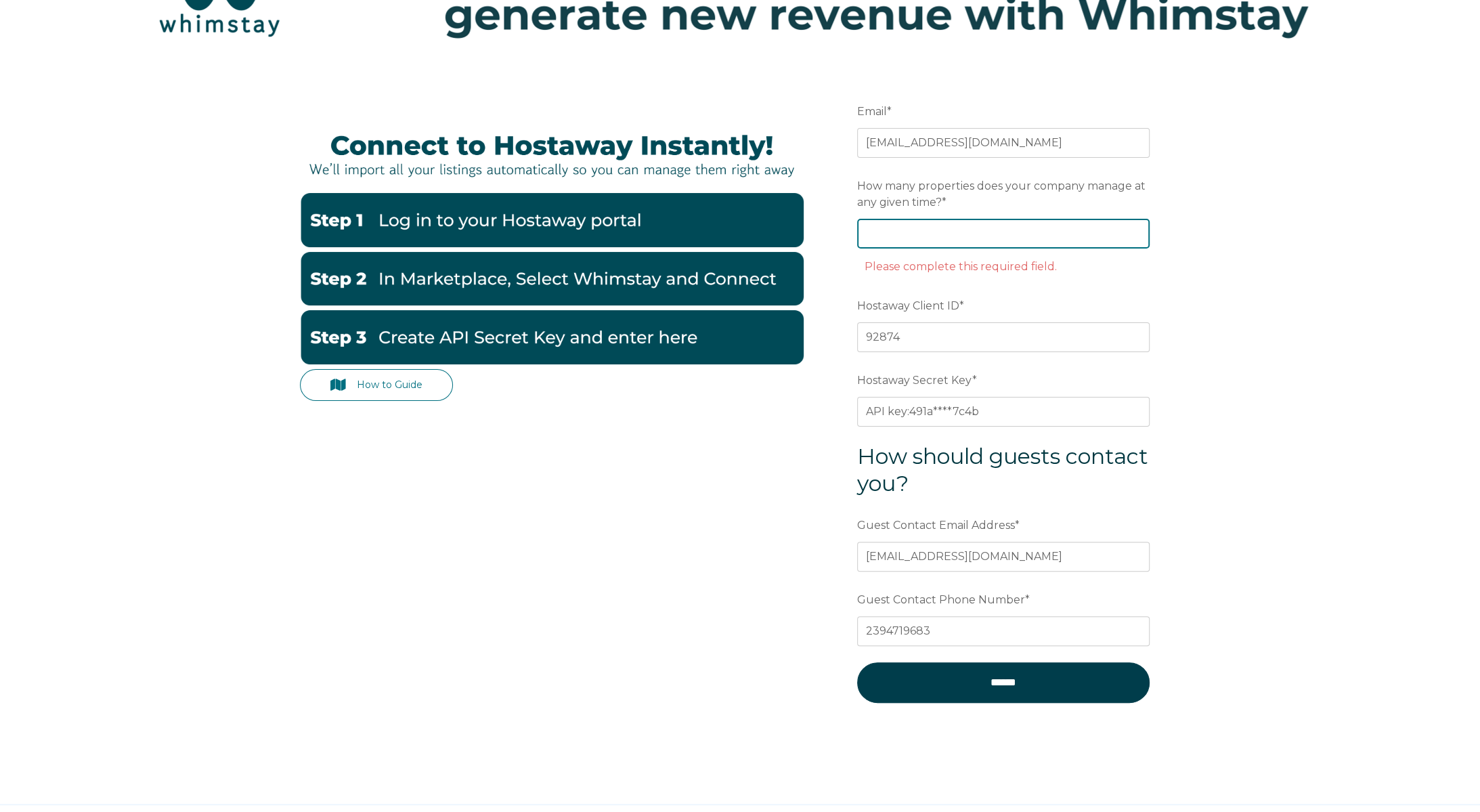
click at [987, 232] on input "How many properties does your company manage at any given time? *" at bounding box center [1003, 233] width 292 height 30
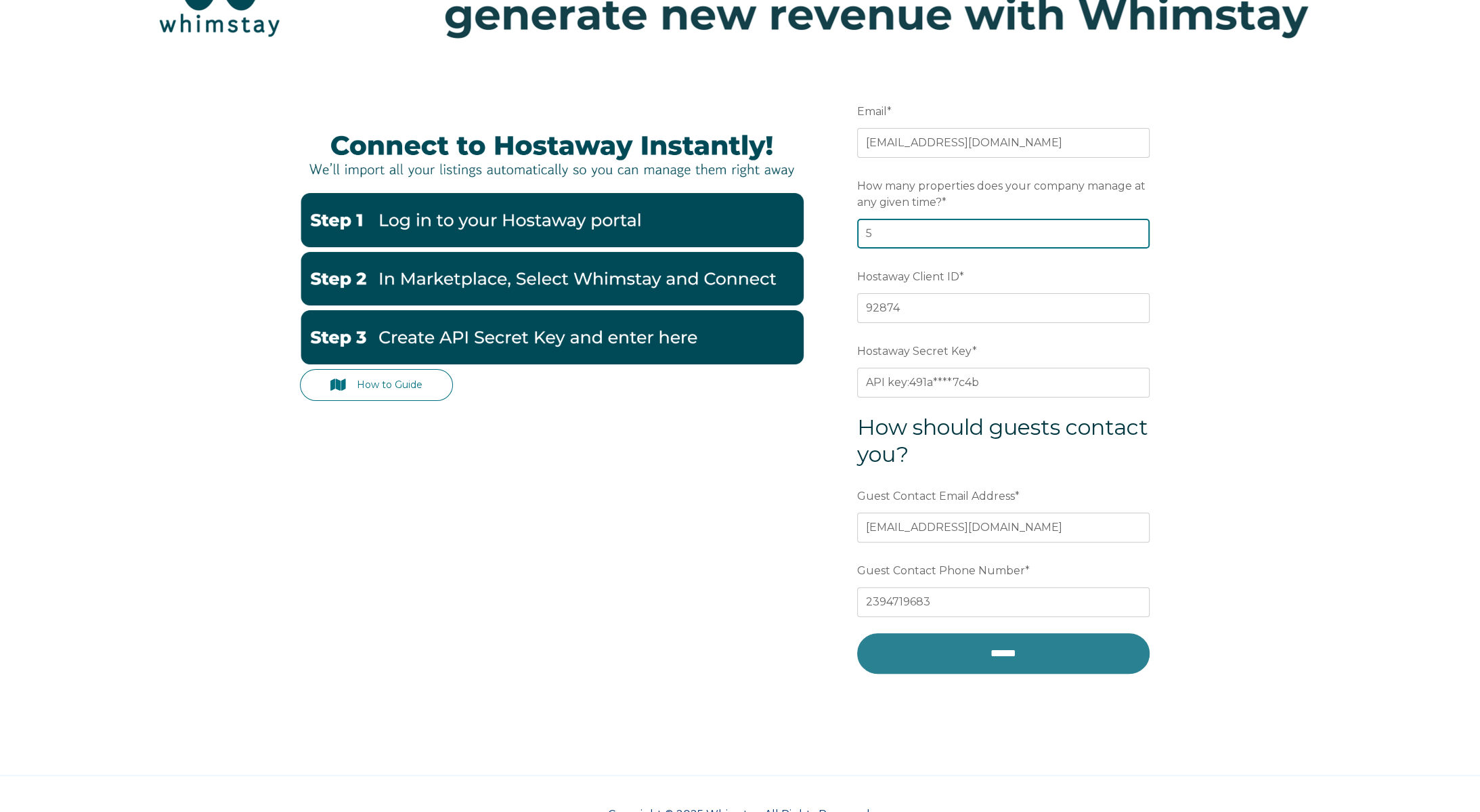
type input "5"
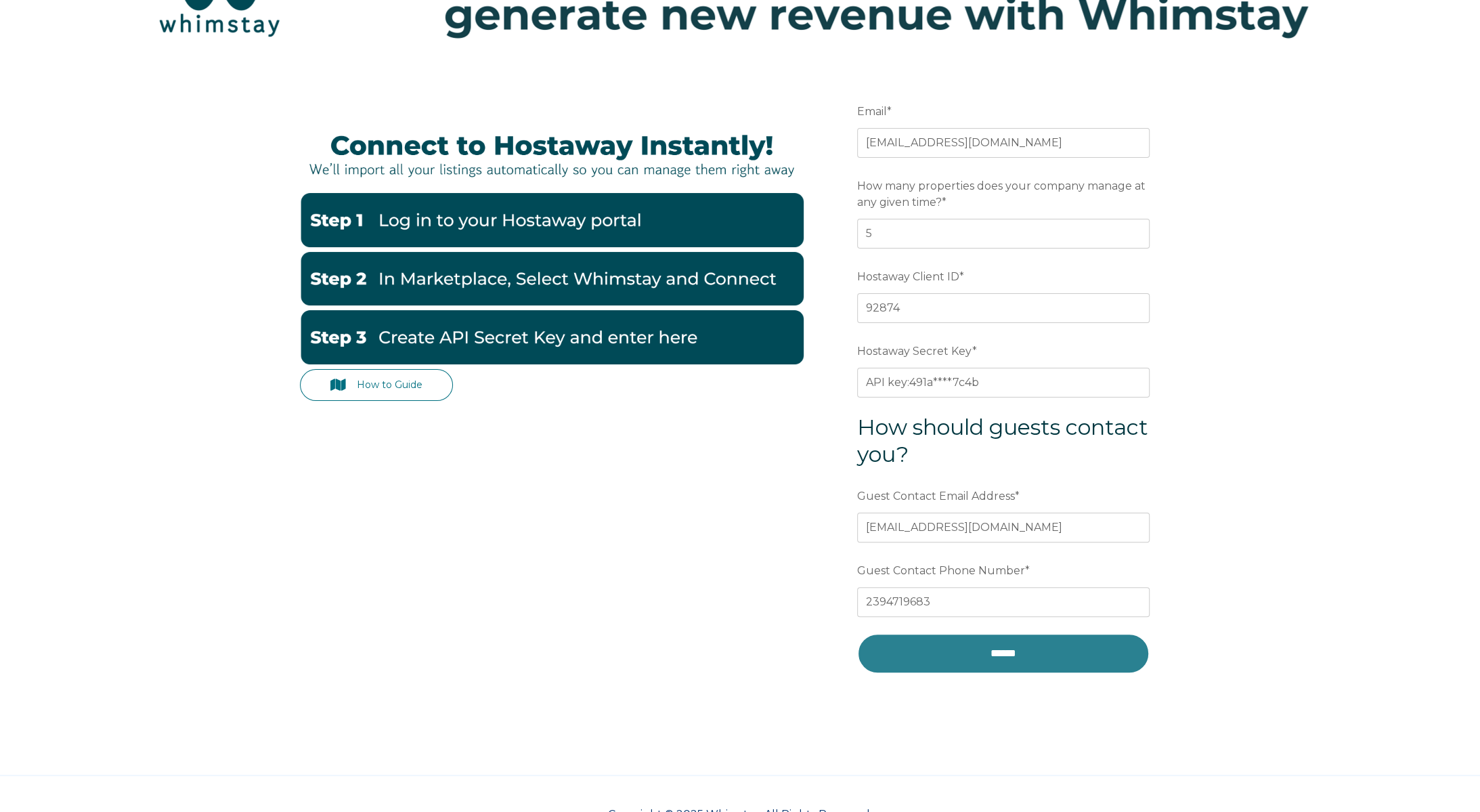
click at [1026, 652] on input "******" at bounding box center [1003, 653] width 292 height 41
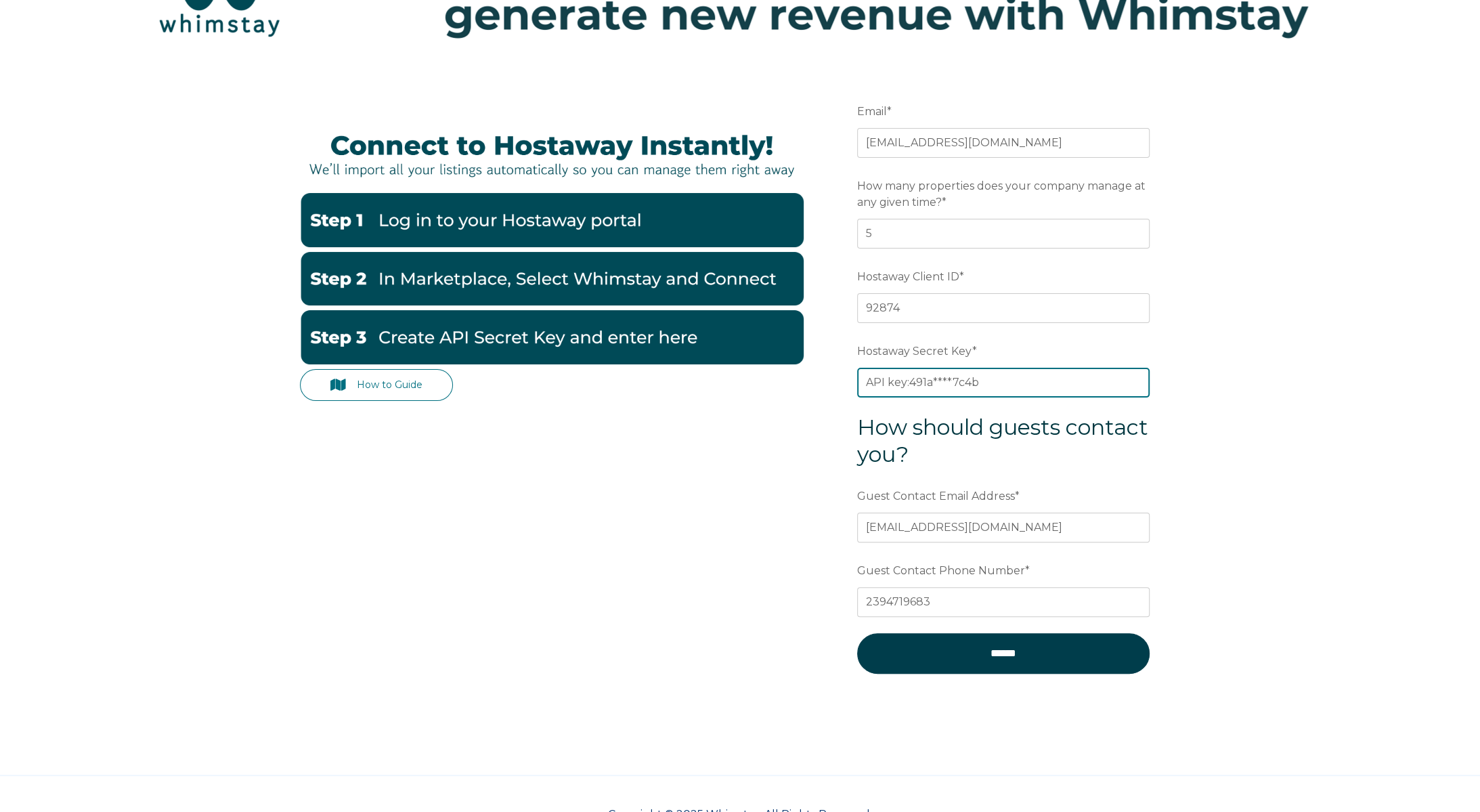
drag, startPoint x: 989, startPoint y: 379, endPoint x: 794, endPoint y: 377, distance: 195.0
click at [795, 377] on div "How to Guide Email * inof@seatuitvacay.com Preferred language SDR How many prop…" at bounding box center [740, 395] width 880 height 652
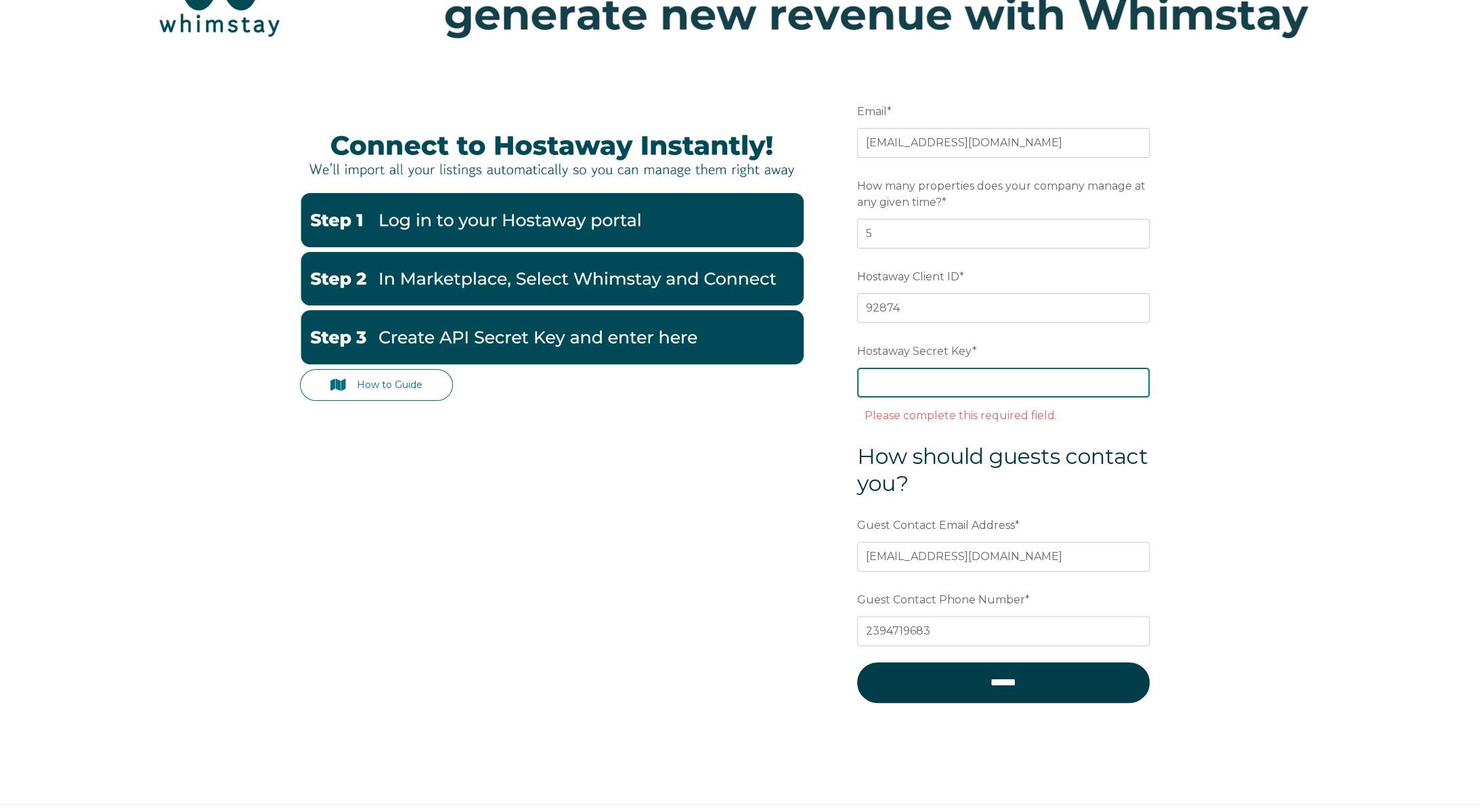
paste input "6293609c000ee5059c3ac812dc17cb8581f8f69f4c5c09be689571501d191069"
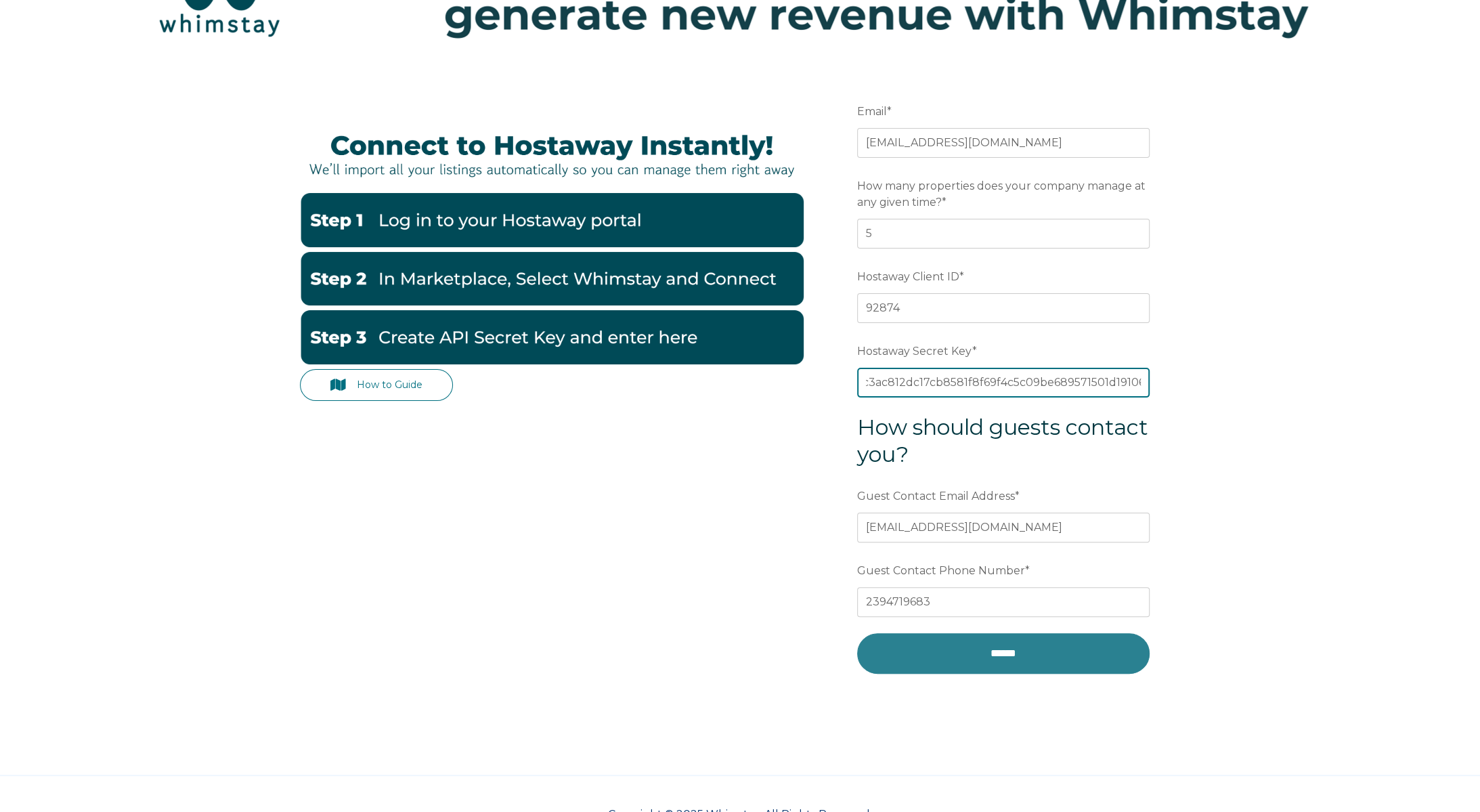
type input "6293609c000ee5059c3ac812dc17cb8581f8f69f4c5c09be689571501d191069"
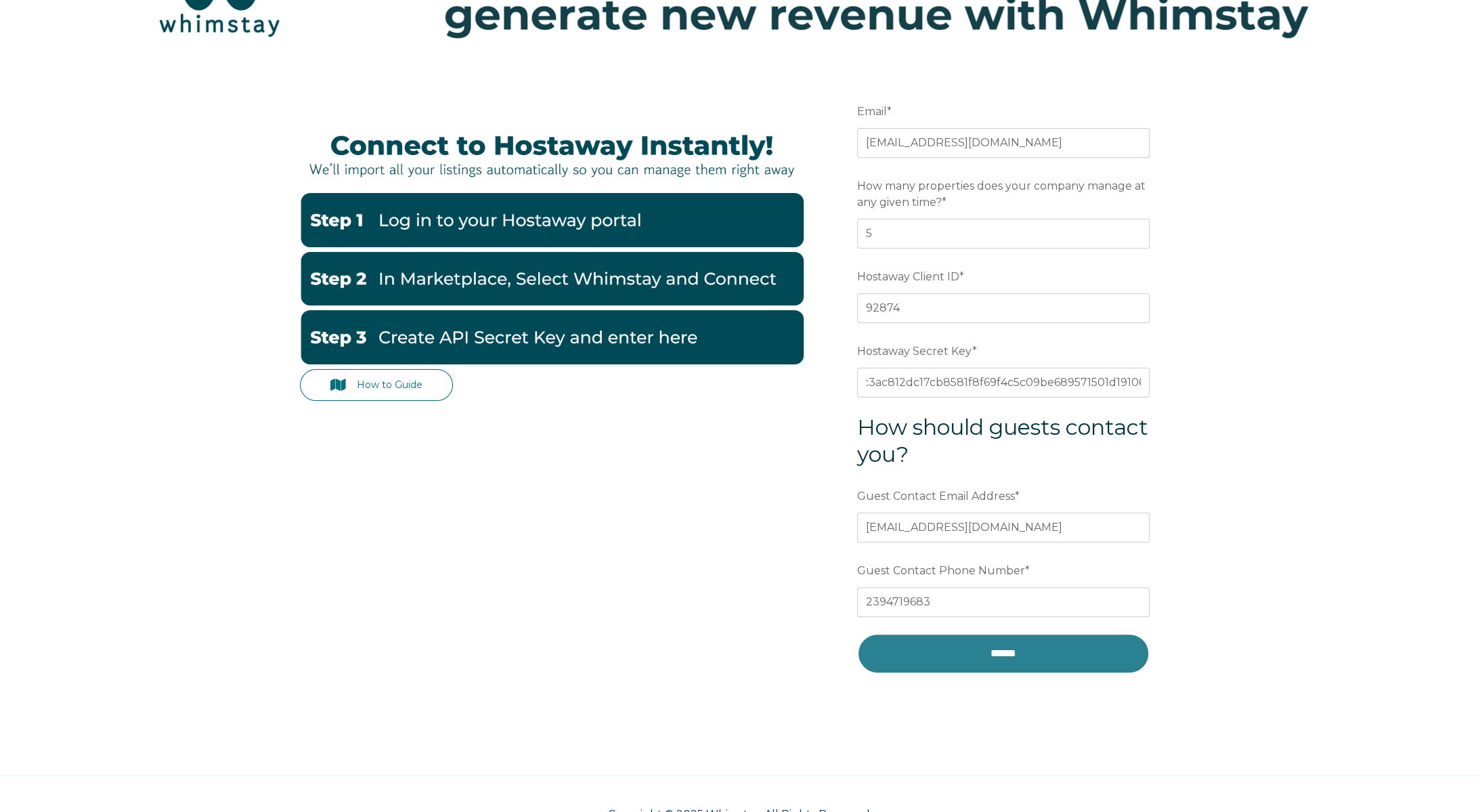
scroll to position [0, 0]
click at [973, 647] on input "******" at bounding box center [1003, 653] width 292 height 41
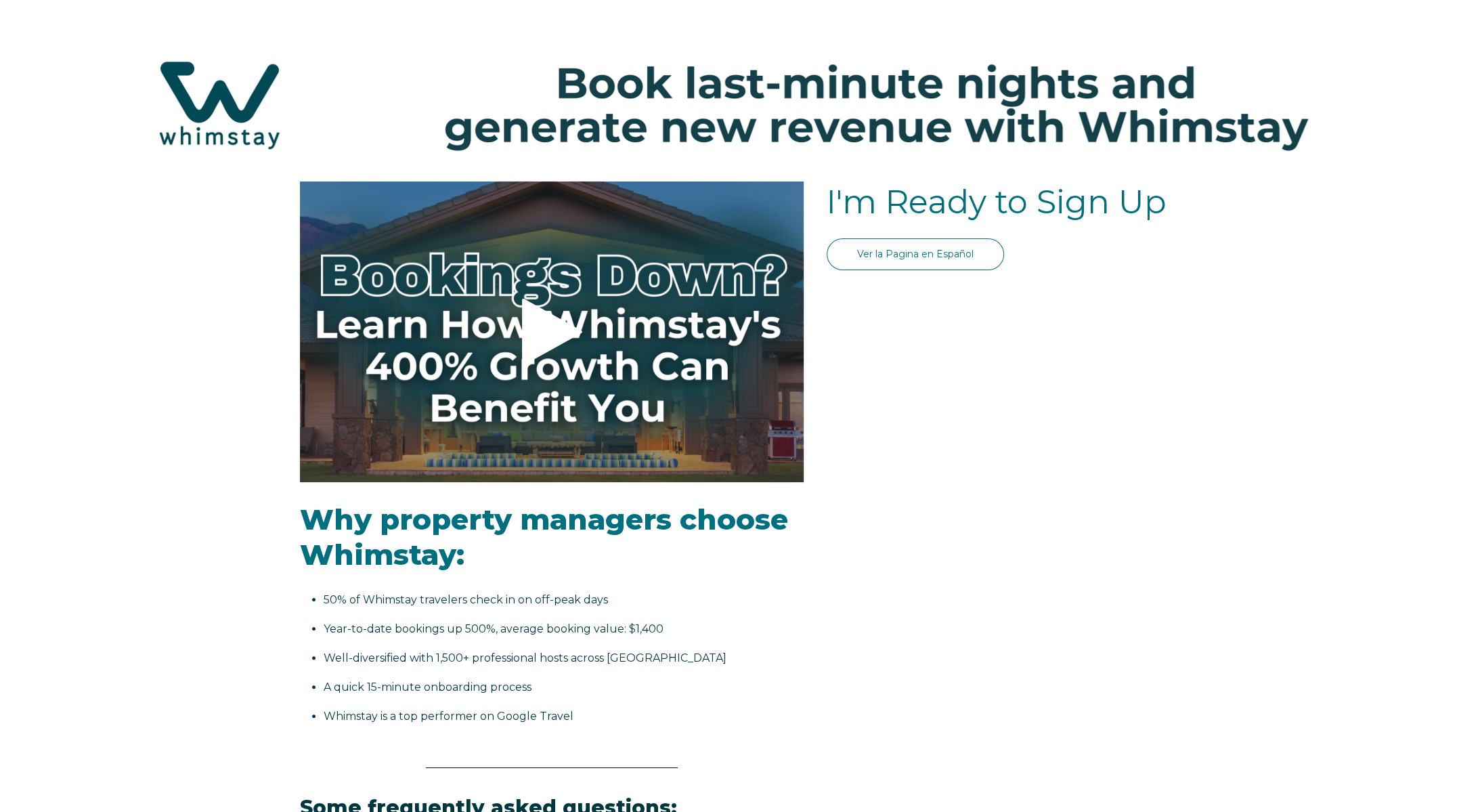
select select "US"
select select "Standard"
